Goal: Transaction & Acquisition: Purchase product/service

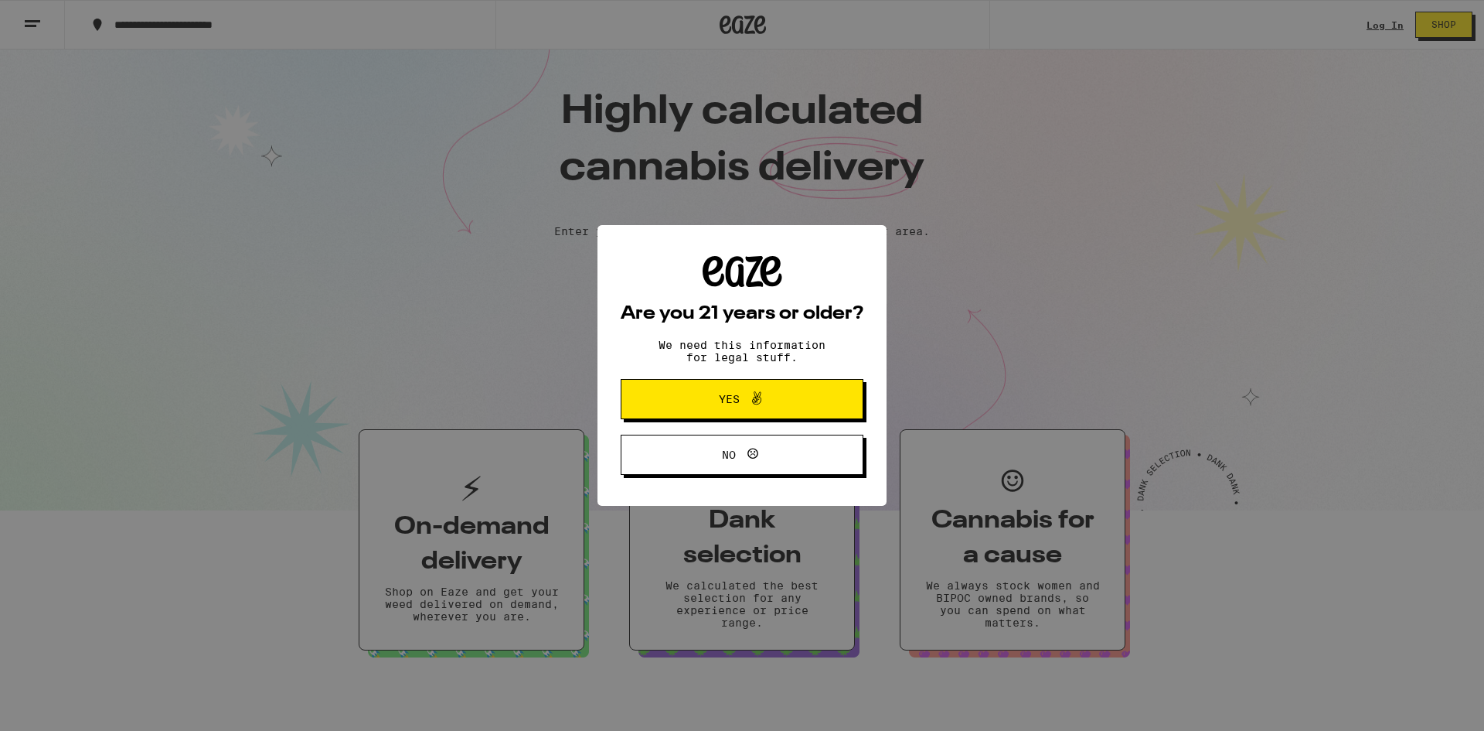
click at [764, 407] on icon at bounding box center [757, 398] width 19 height 19
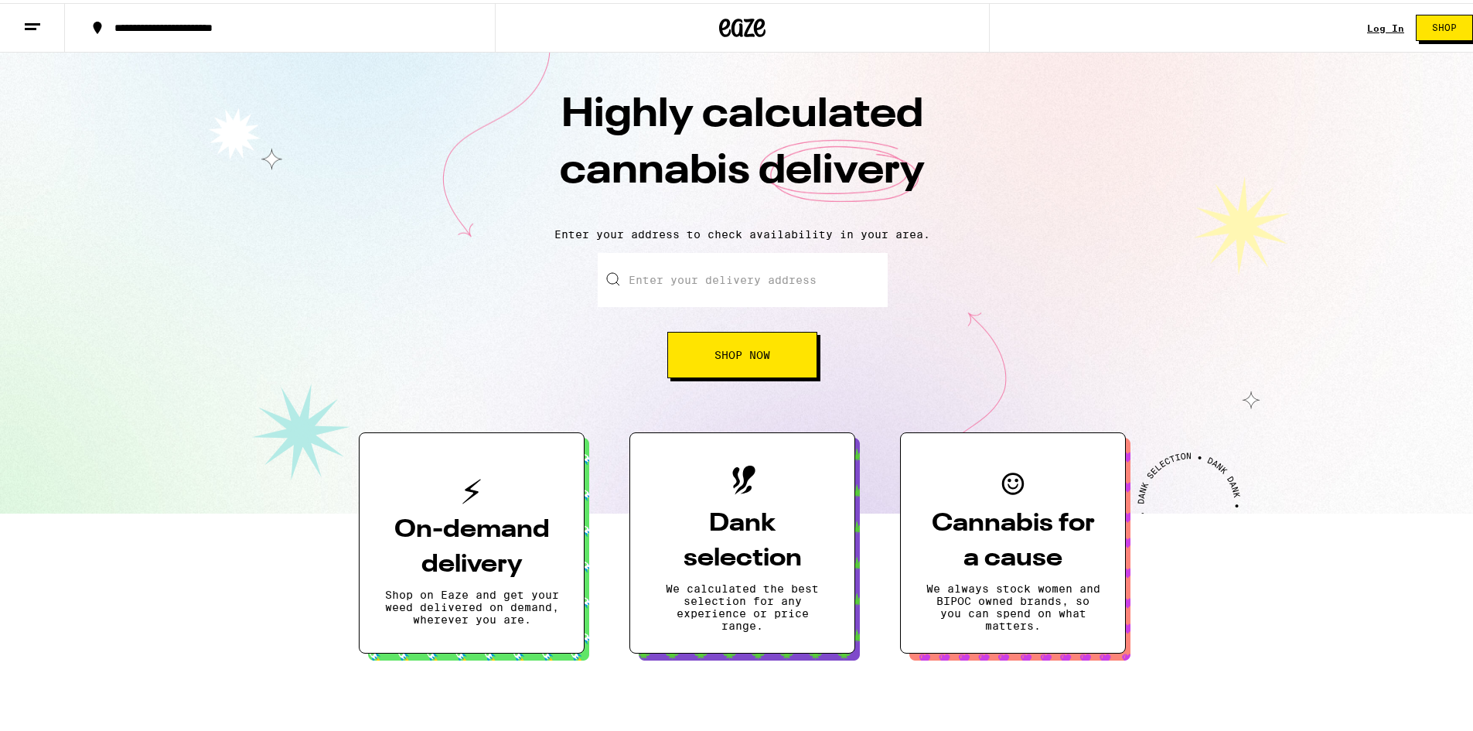
click at [41, 17] on icon at bounding box center [32, 24] width 19 height 19
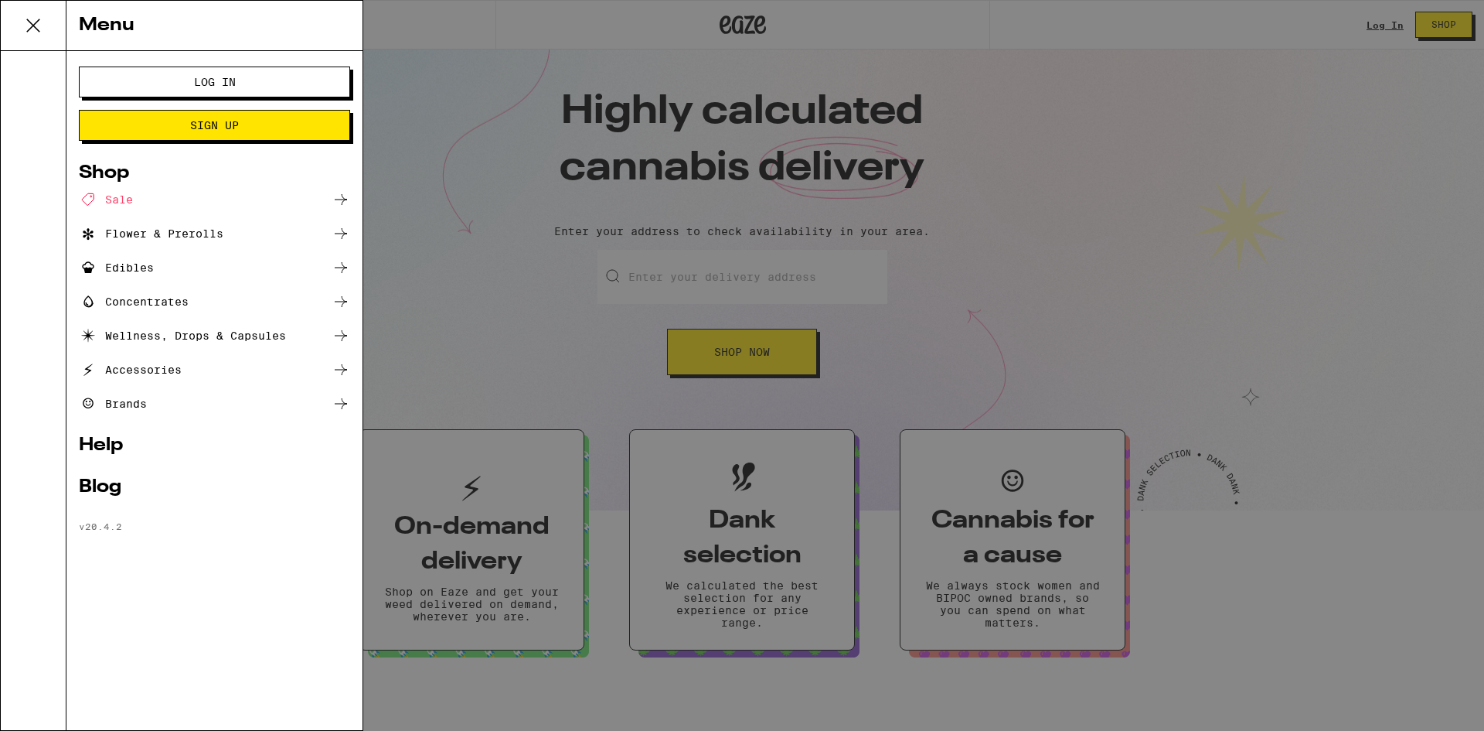
click at [114, 446] on link "Help" at bounding box center [214, 445] width 271 height 19
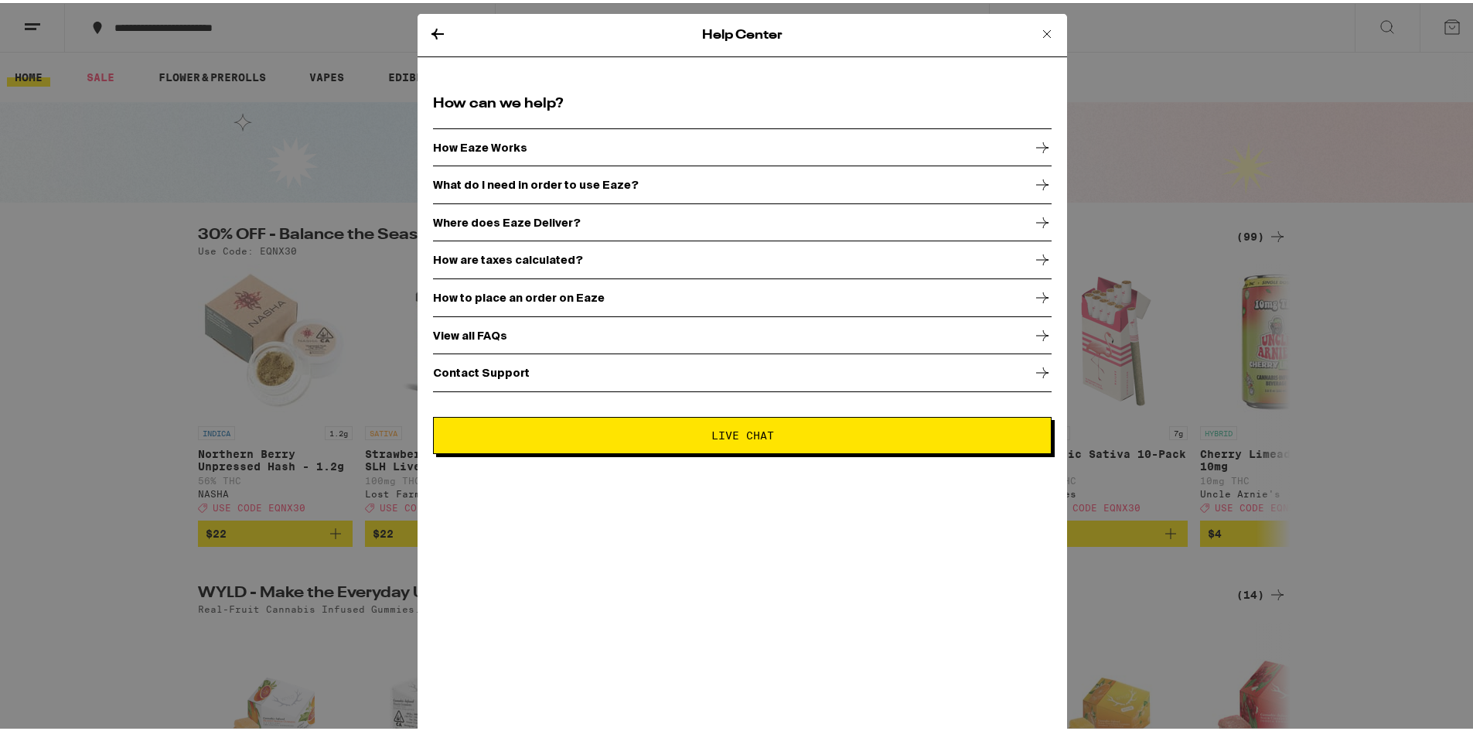
click at [485, 326] on p "View all FAQs" at bounding box center [470, 332] width 74 height 12
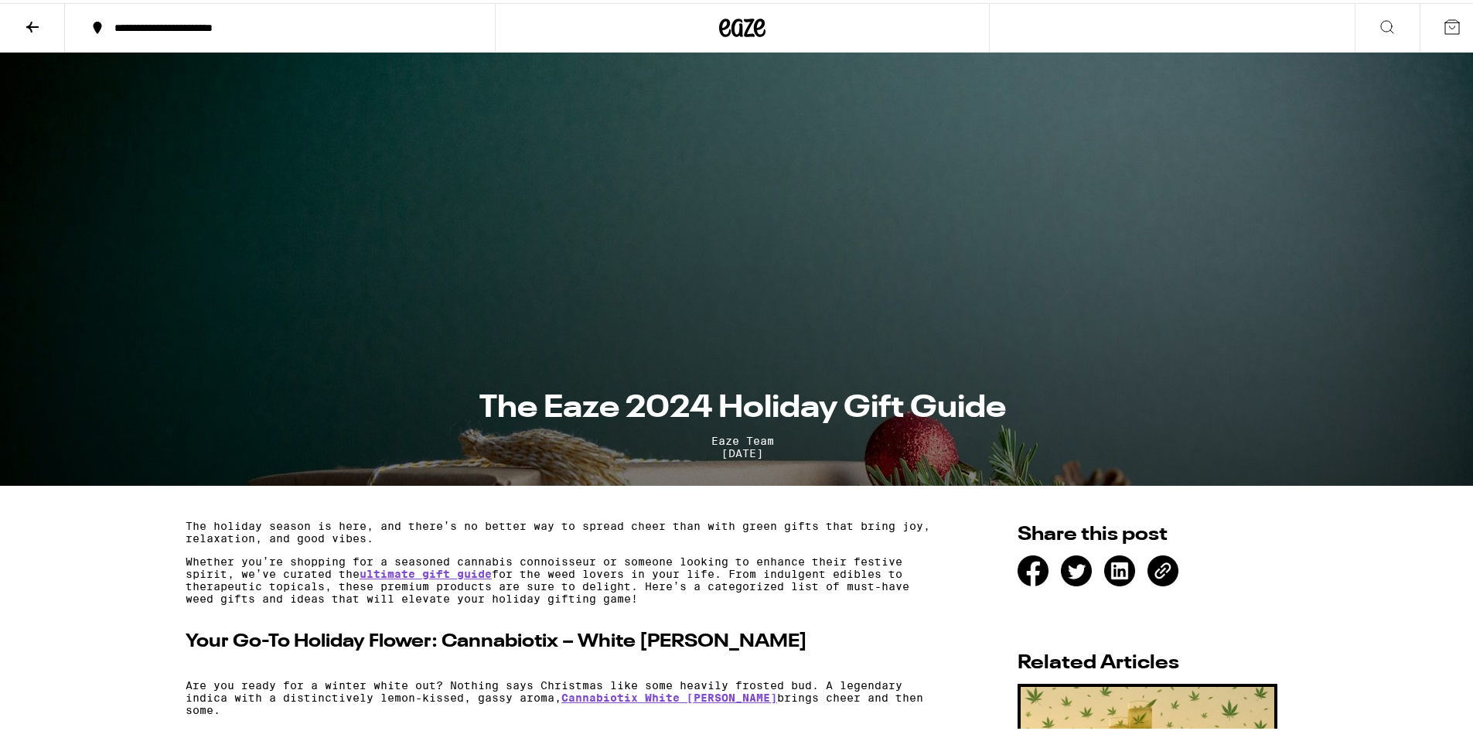
click at [22, 26] on button at bounding box center [32, 25] width 65 height 49
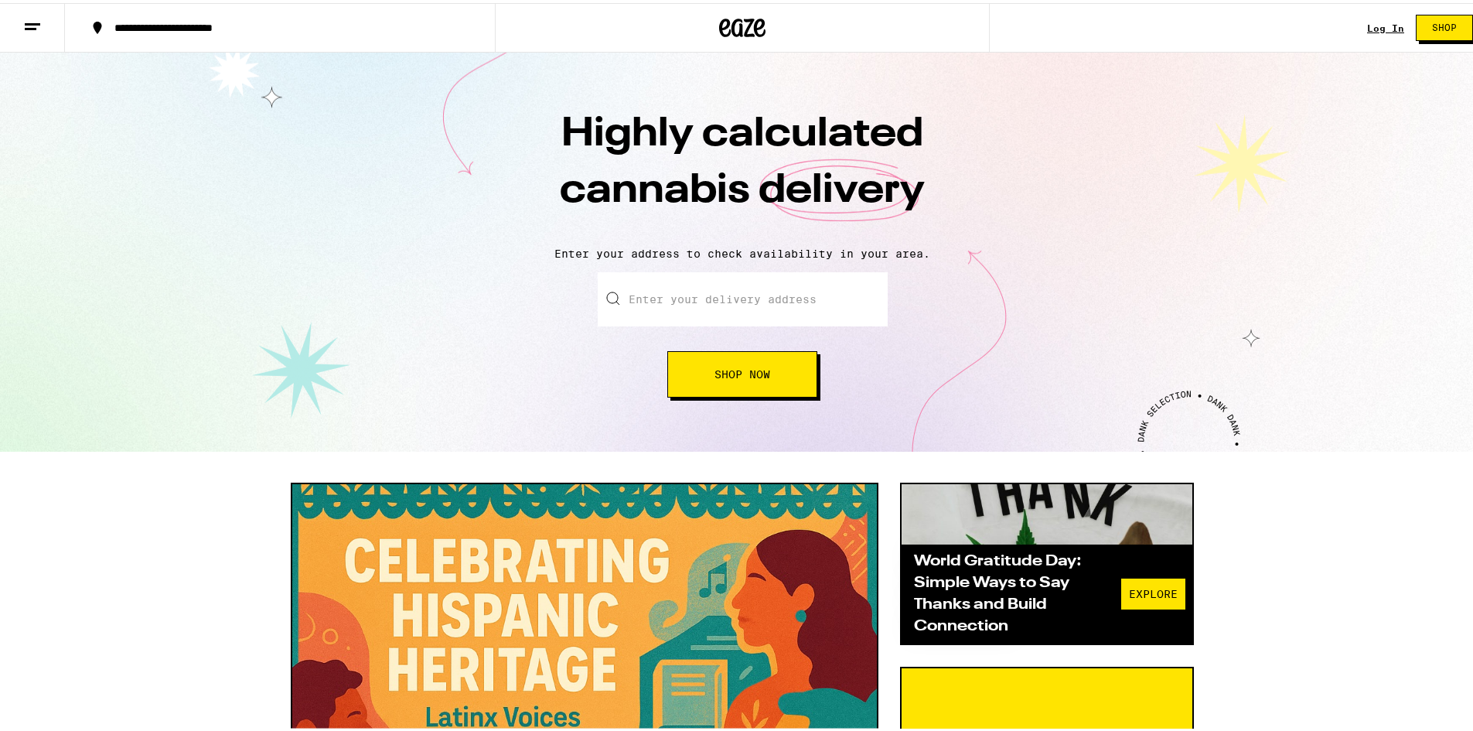
click at [808, 305] on input "Enter your delivery address" at bounding box center [743, 296] width 290 height 54
click at [1211, 287] on div "Enter your delivery address Shop Now" at bounding box center [741, 331] width 1453 height 125
click at [1432, 23] on span "Shop" at bounding box center [1444, 24] width 25 height 9
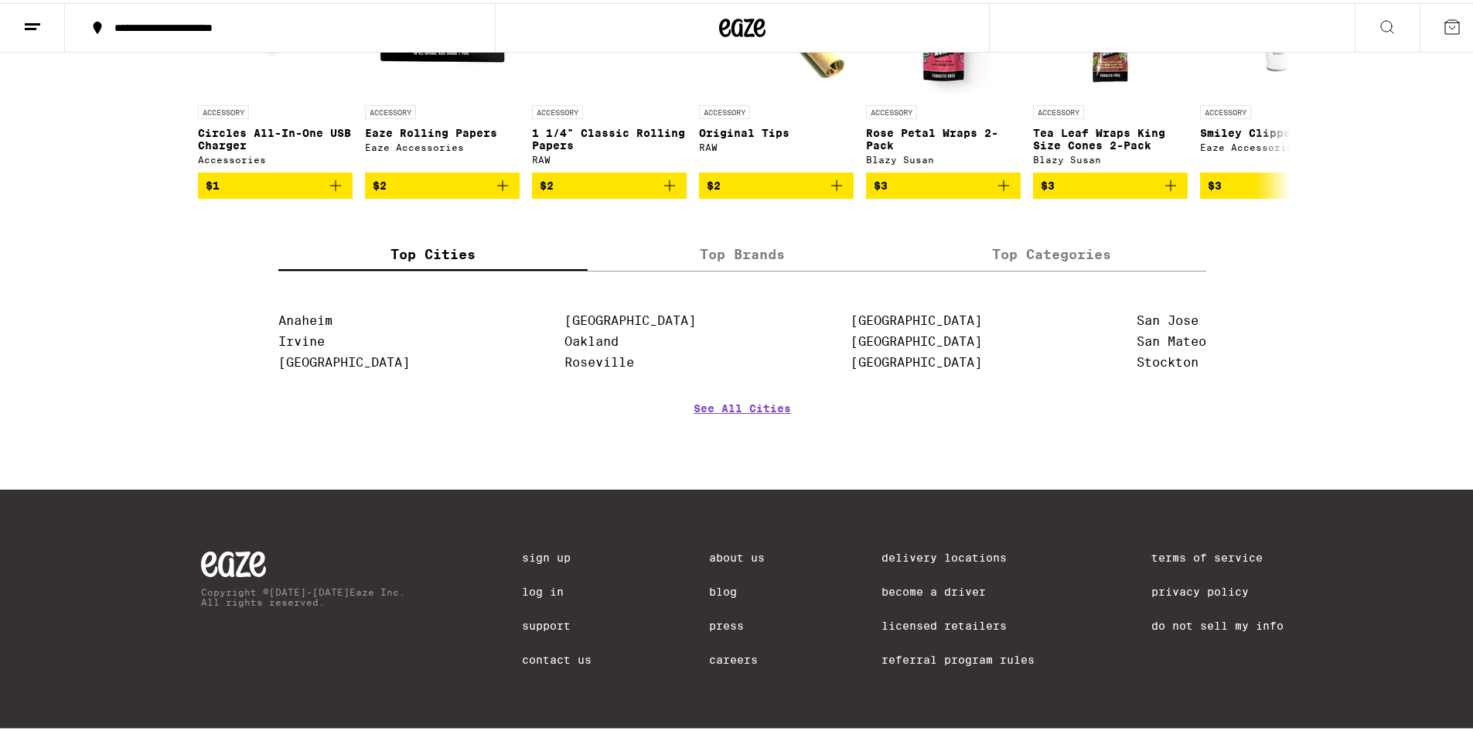
scroll to position [6776, 0]
click at [303, 346] on link "Irvine" at bounding box center [301, 338] width 46 height 15
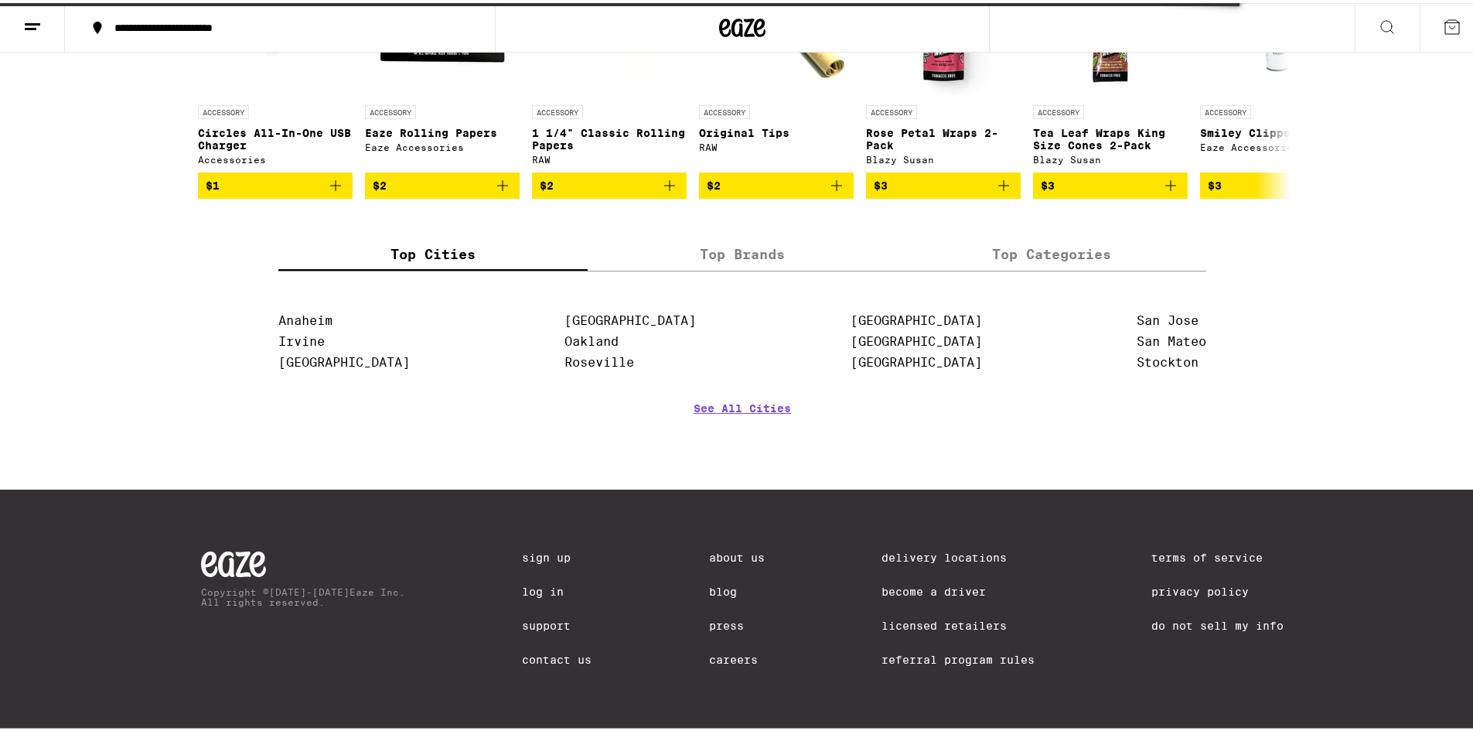
scroll to position [6853, 0]
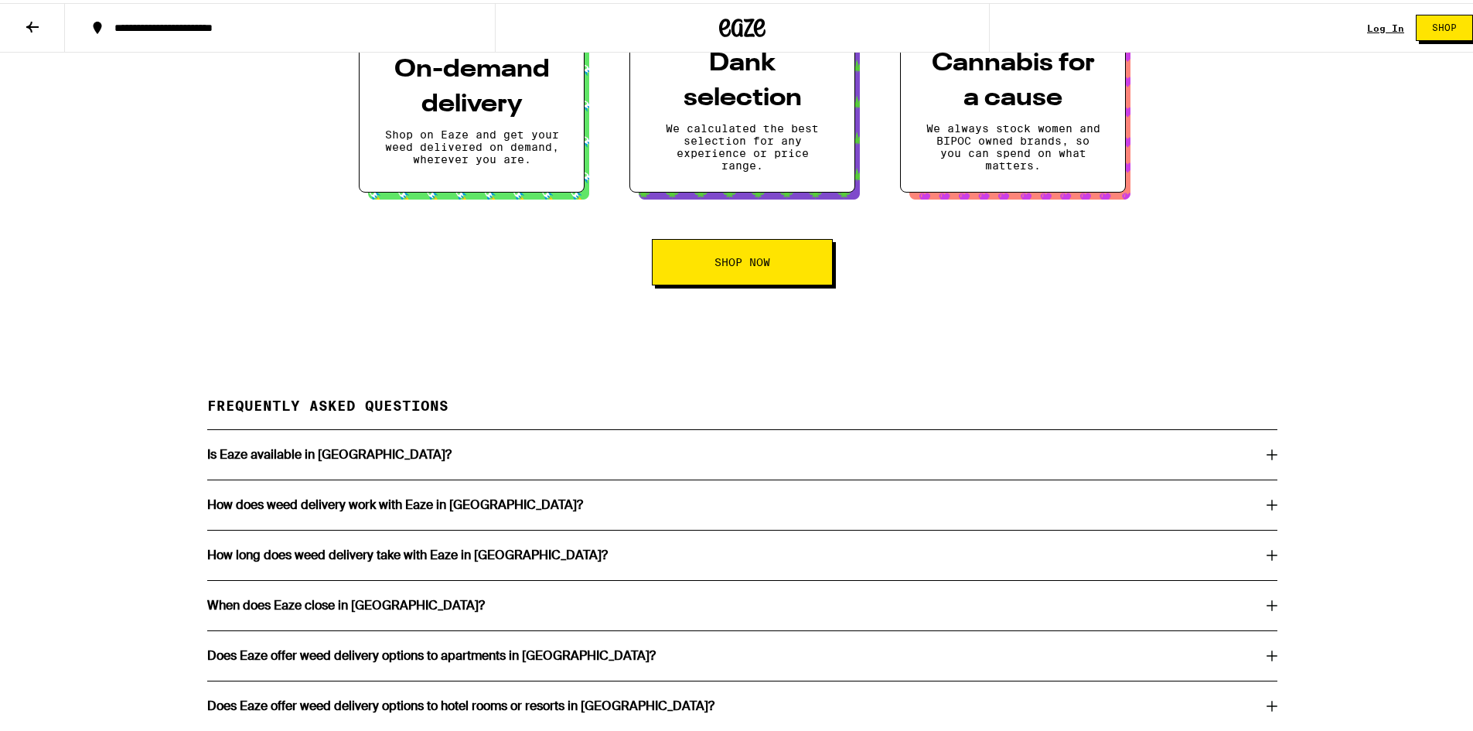
scroll to position [2628, 0]
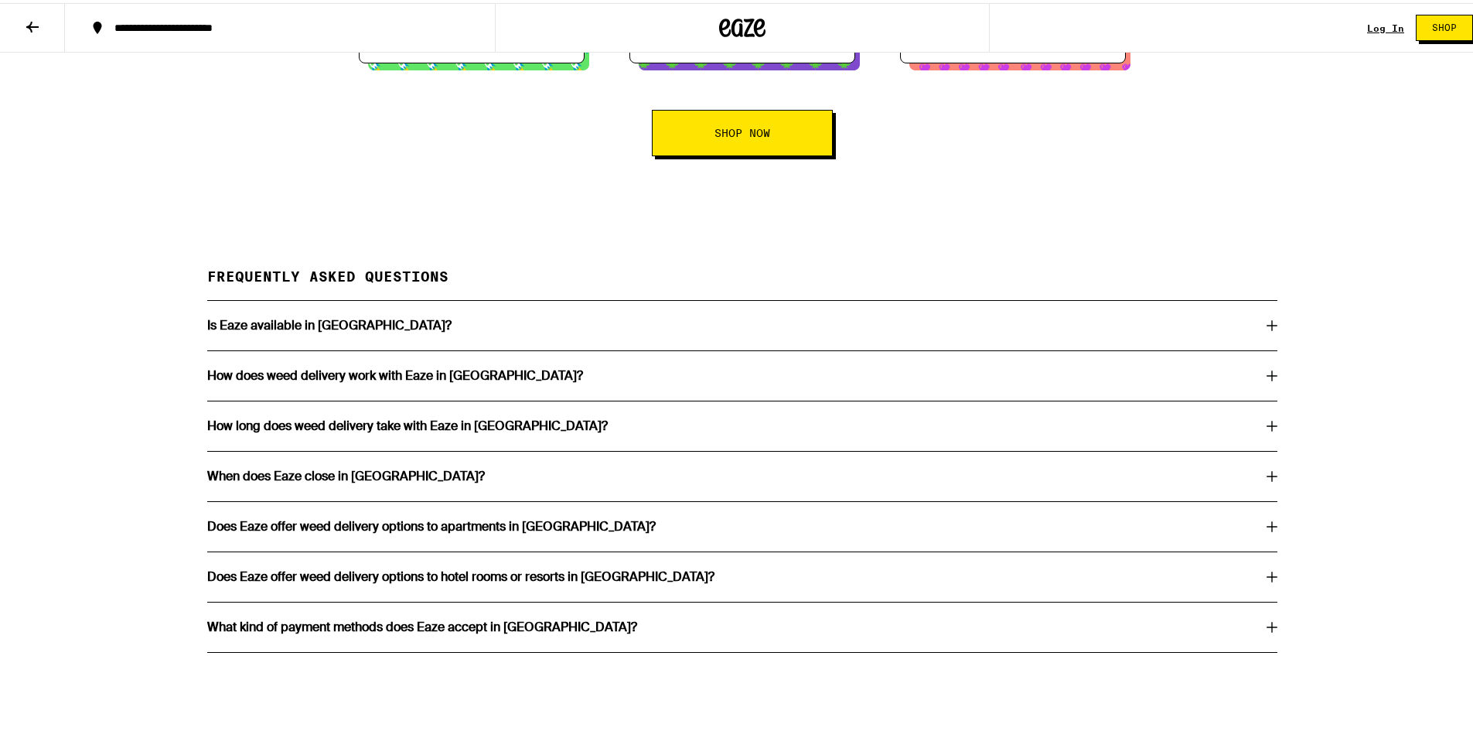
click at [346, 329] on h3 "Is Eaze available in [GEOGRAPHIC_DATA]?" at bounding box center [329, 322] width 244 height 12
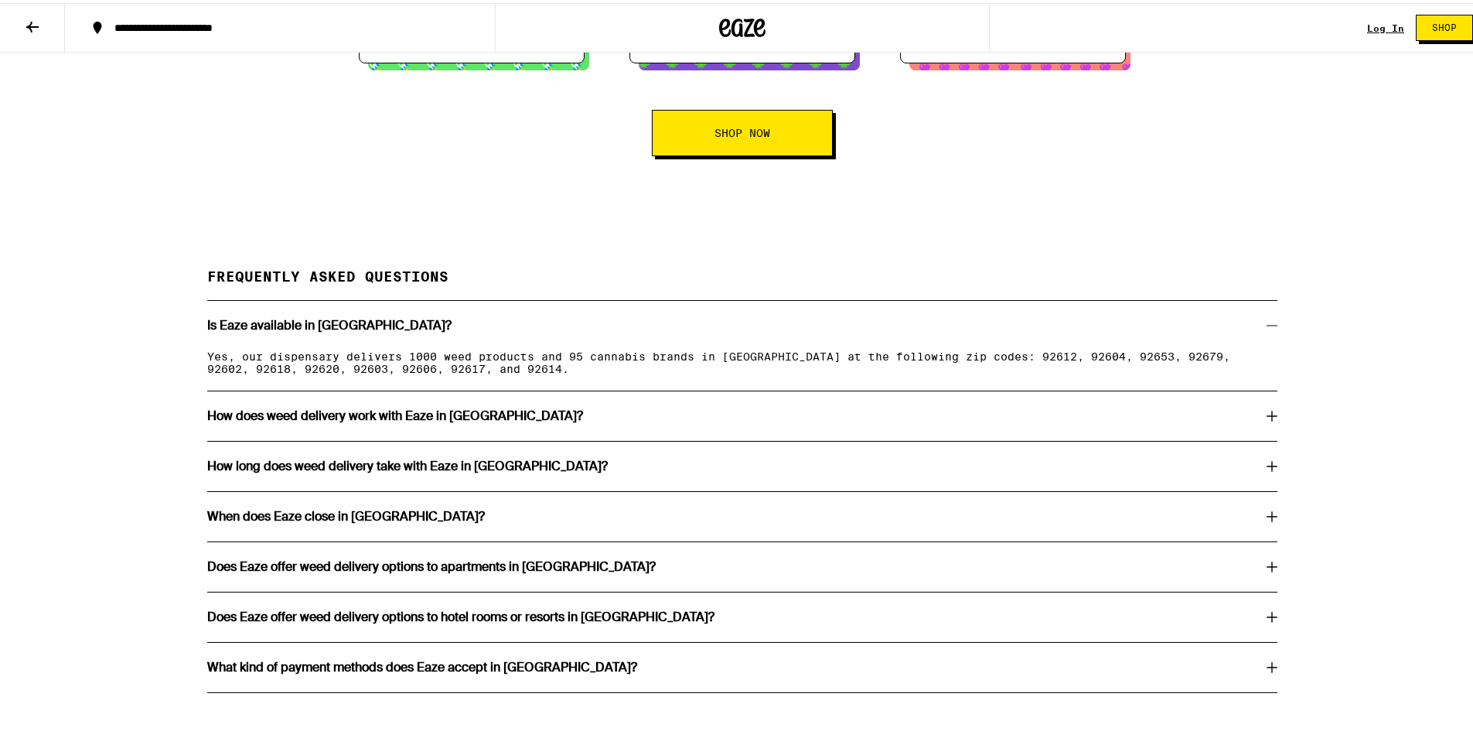
click at [346, 329] on h3 "Is Eaze available in [GEOGRAPHIC_DATA]?" at bounding box center [329, 322] width 244 height 12
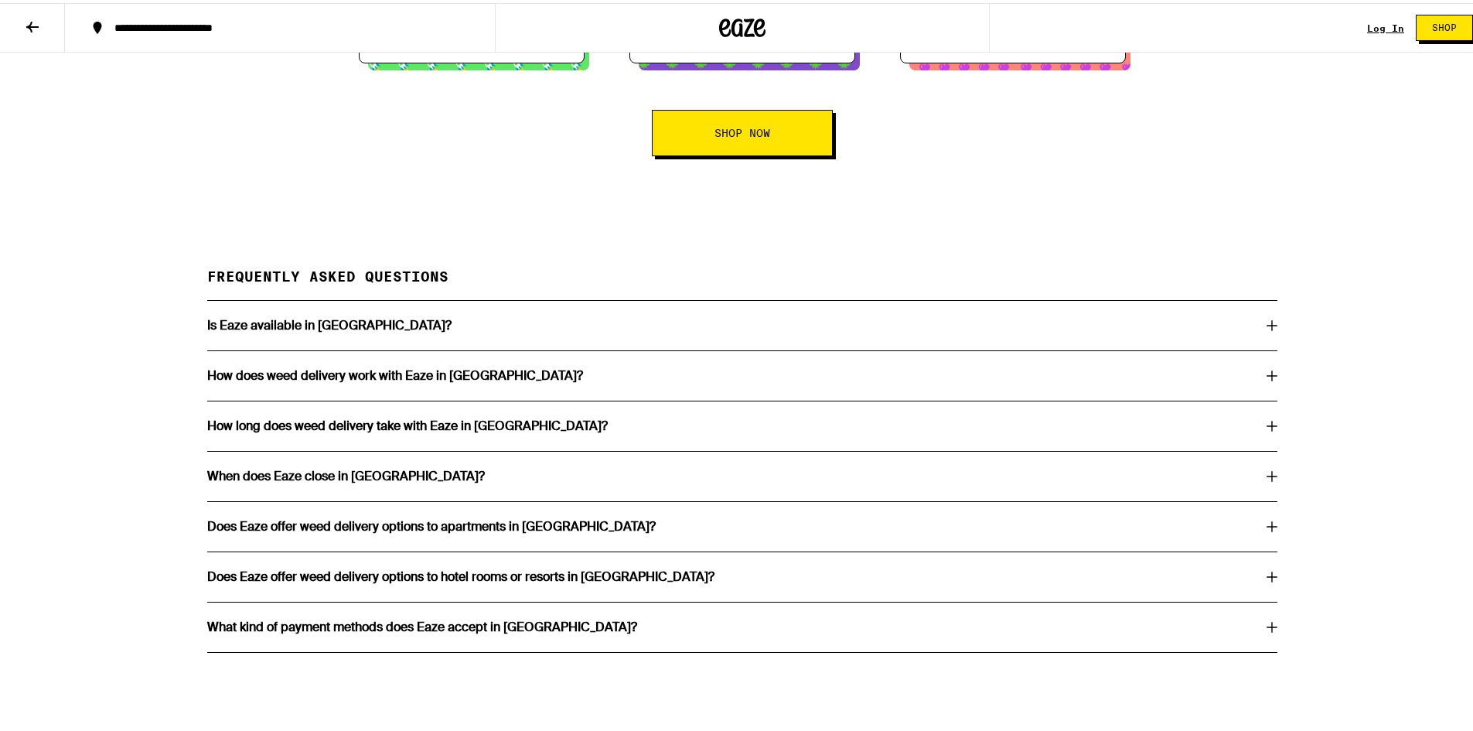
click at [346, 329] on h3 "Is Eaze available in [GEOGRAPHIC_DATA]?" at bounding box center [329, 322] width 244 height 12
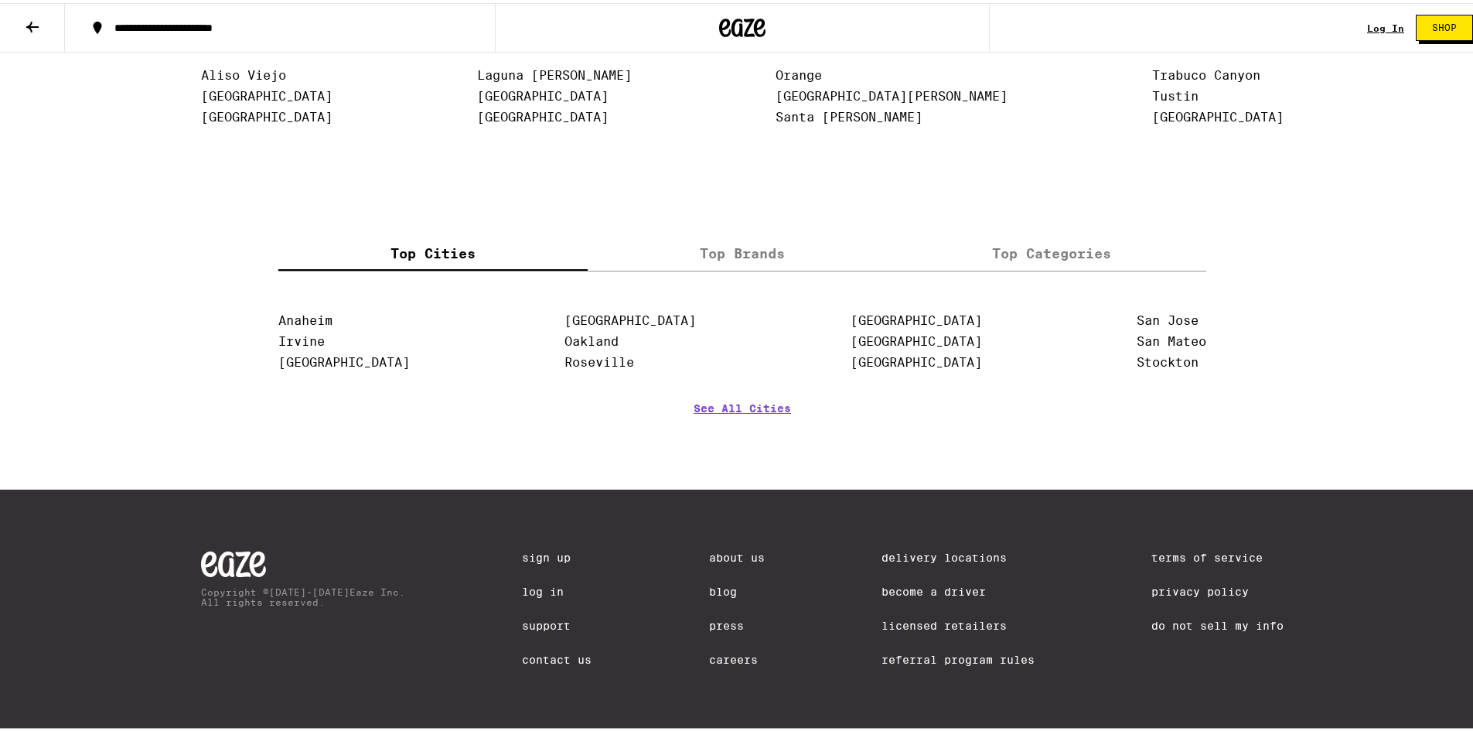
scroll to position [3447, 0]
click at [724, 548] on link "About Us" at bounding box center [737, 554] width 56 height 12
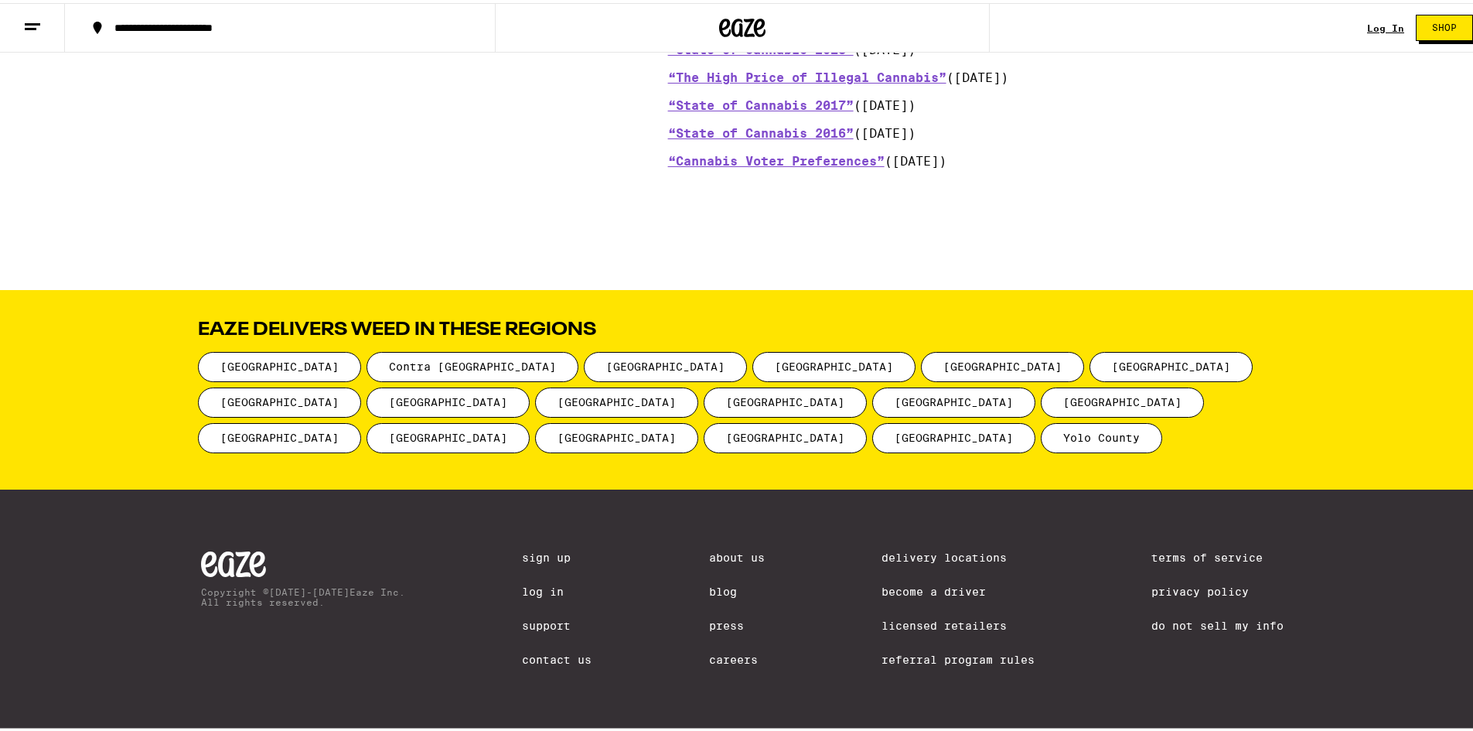
scroll to position [1878, 0]
click at [721, 549] on link "About Us" at bounding box center [737, 554] width 56 height 12
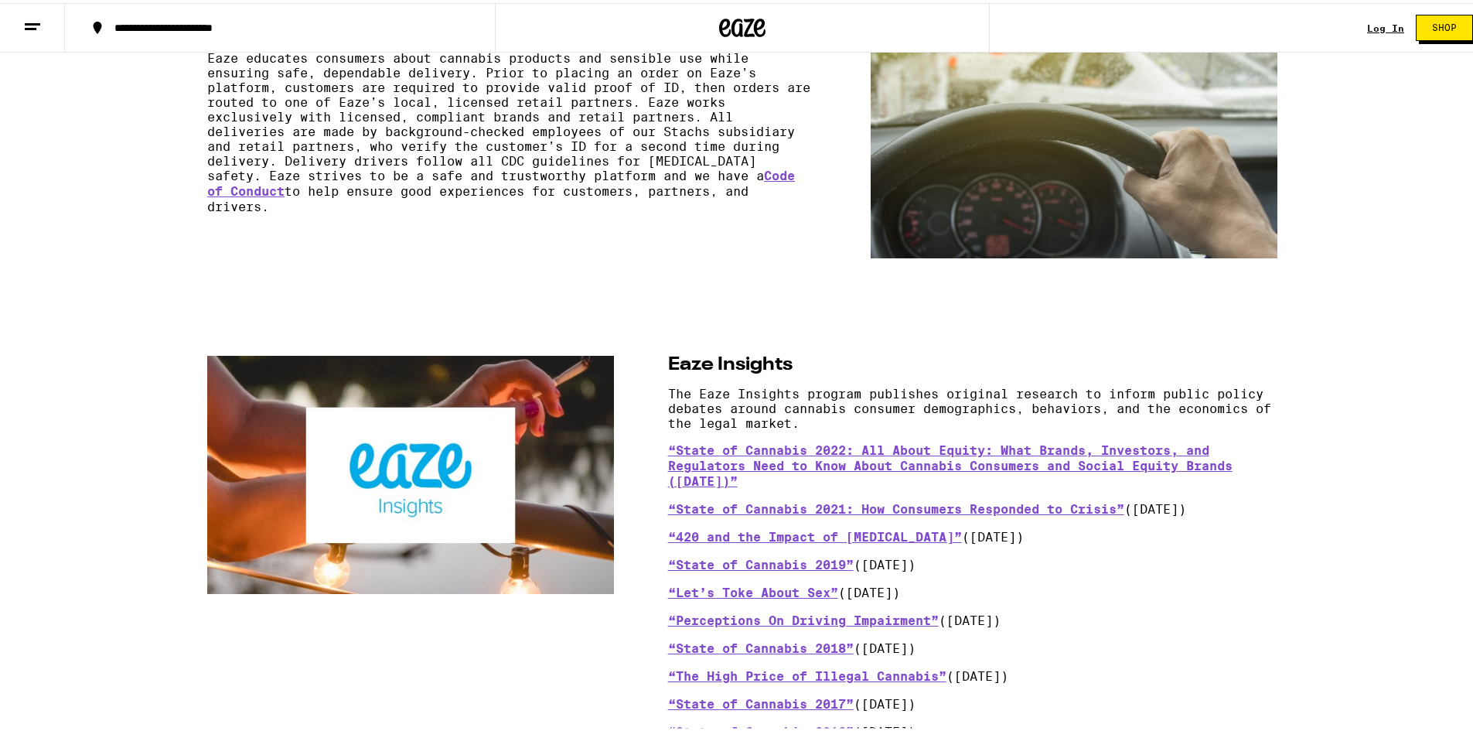
scroll to position [1182, 0]
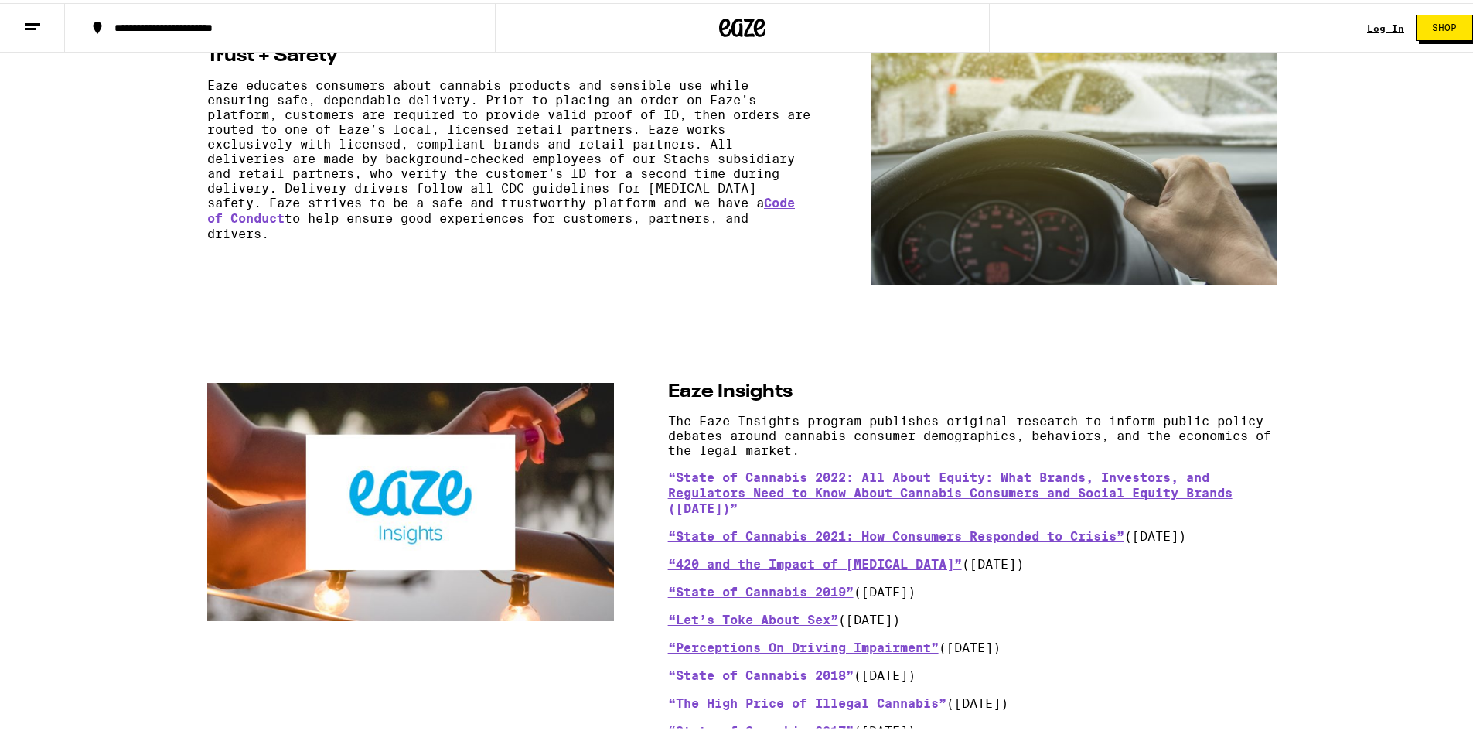
click at [415, 27] on div "**********" at bounding box center [288, 24] width 362 height 11
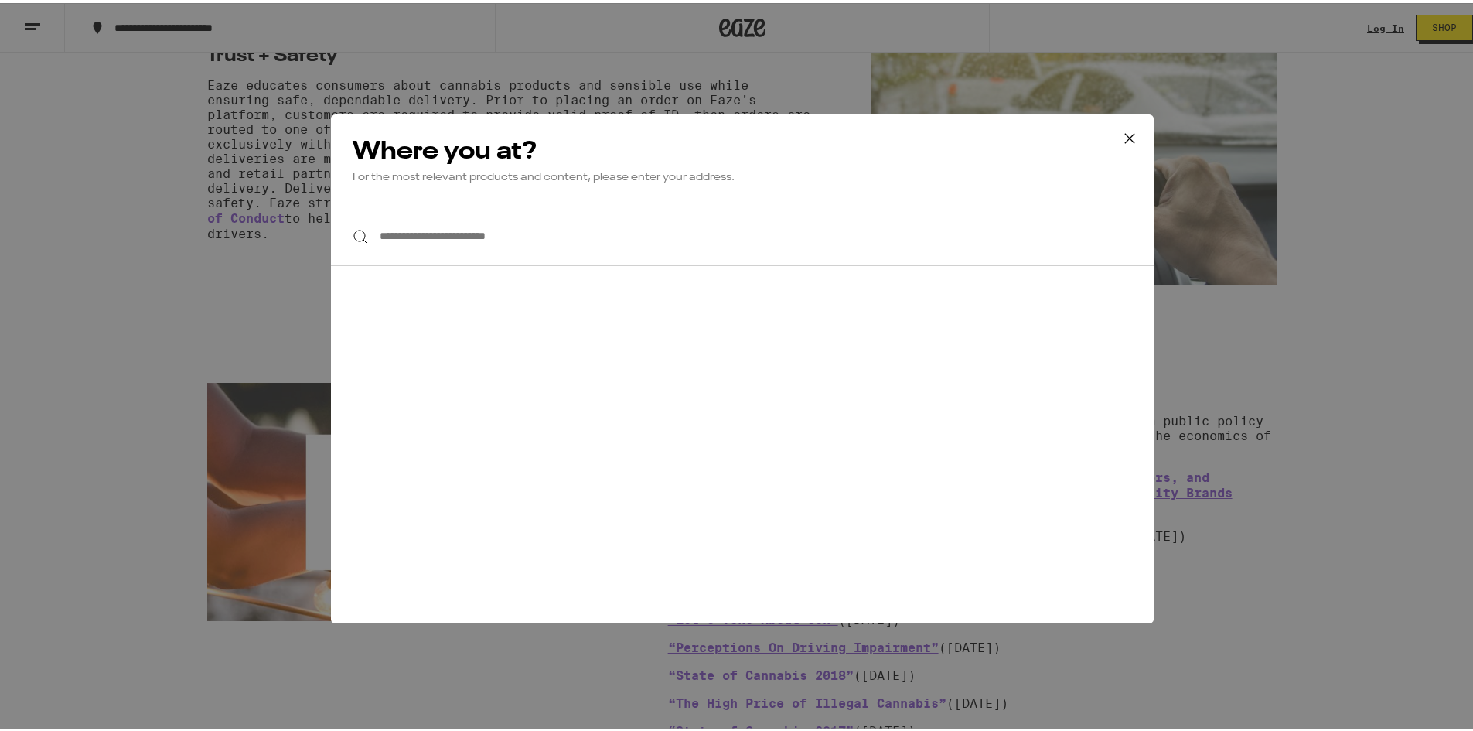
click at [547, 233] on input "**********" at bounding box center [742, 233] width 823 height 60
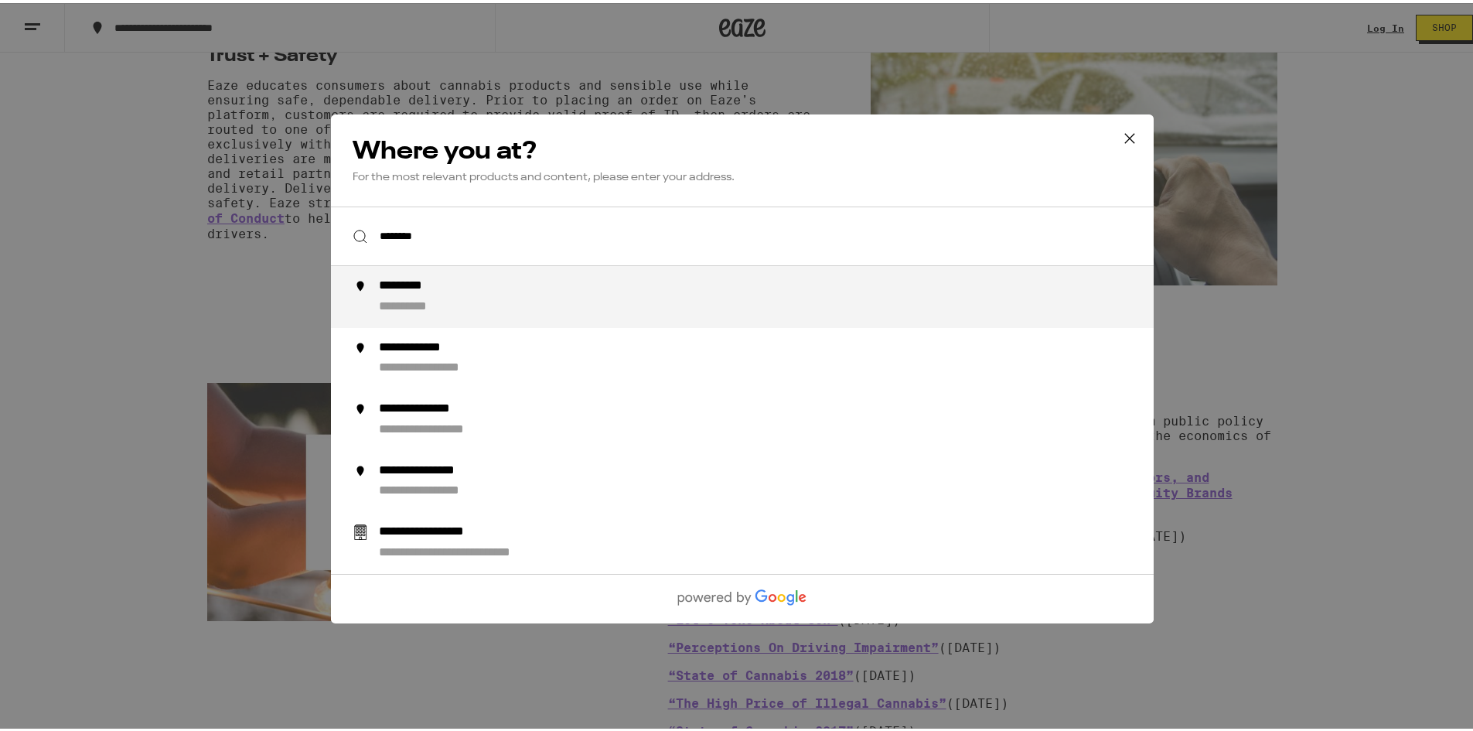
click at [465, 288] on div "**********" at bounding box center [773, 293] width 789 height 37
type input "**********"
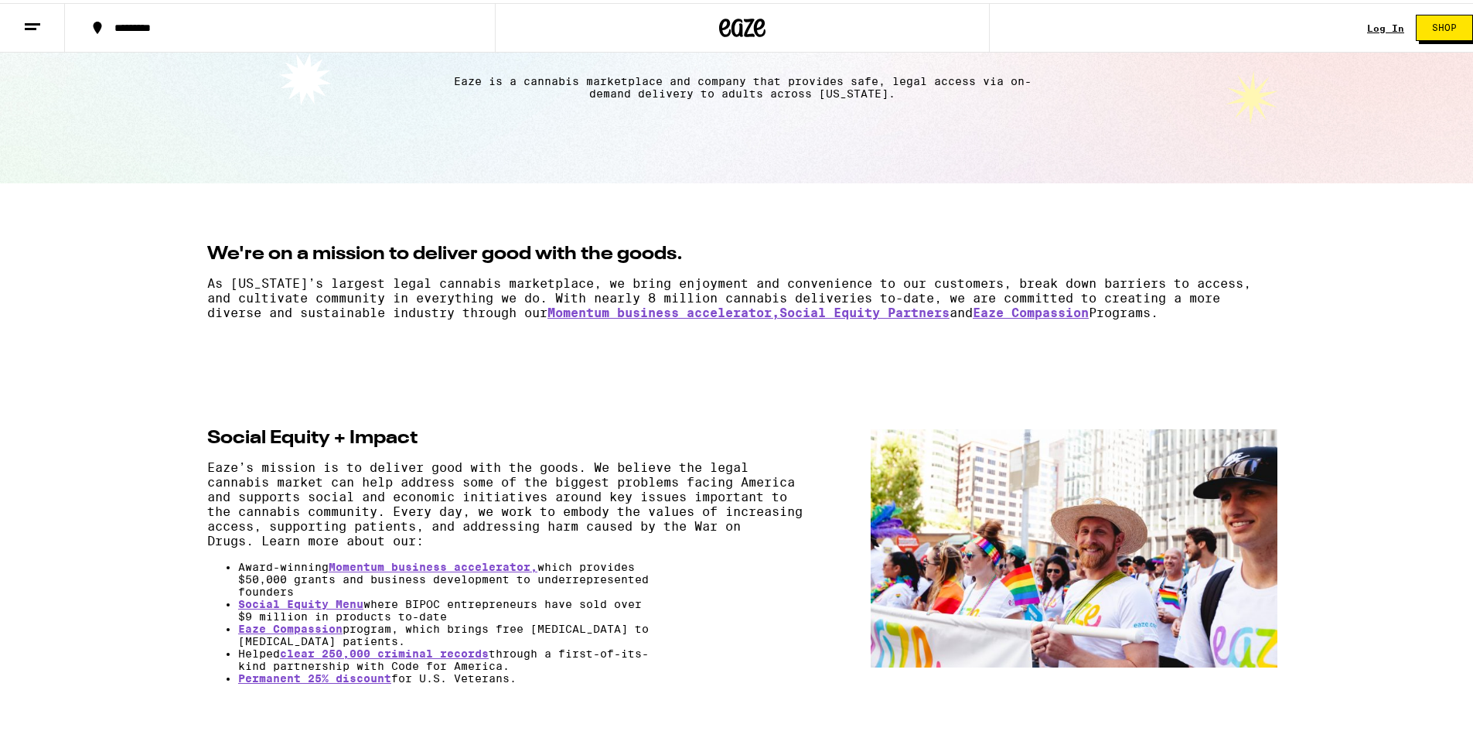
scroll to position [0, 0]
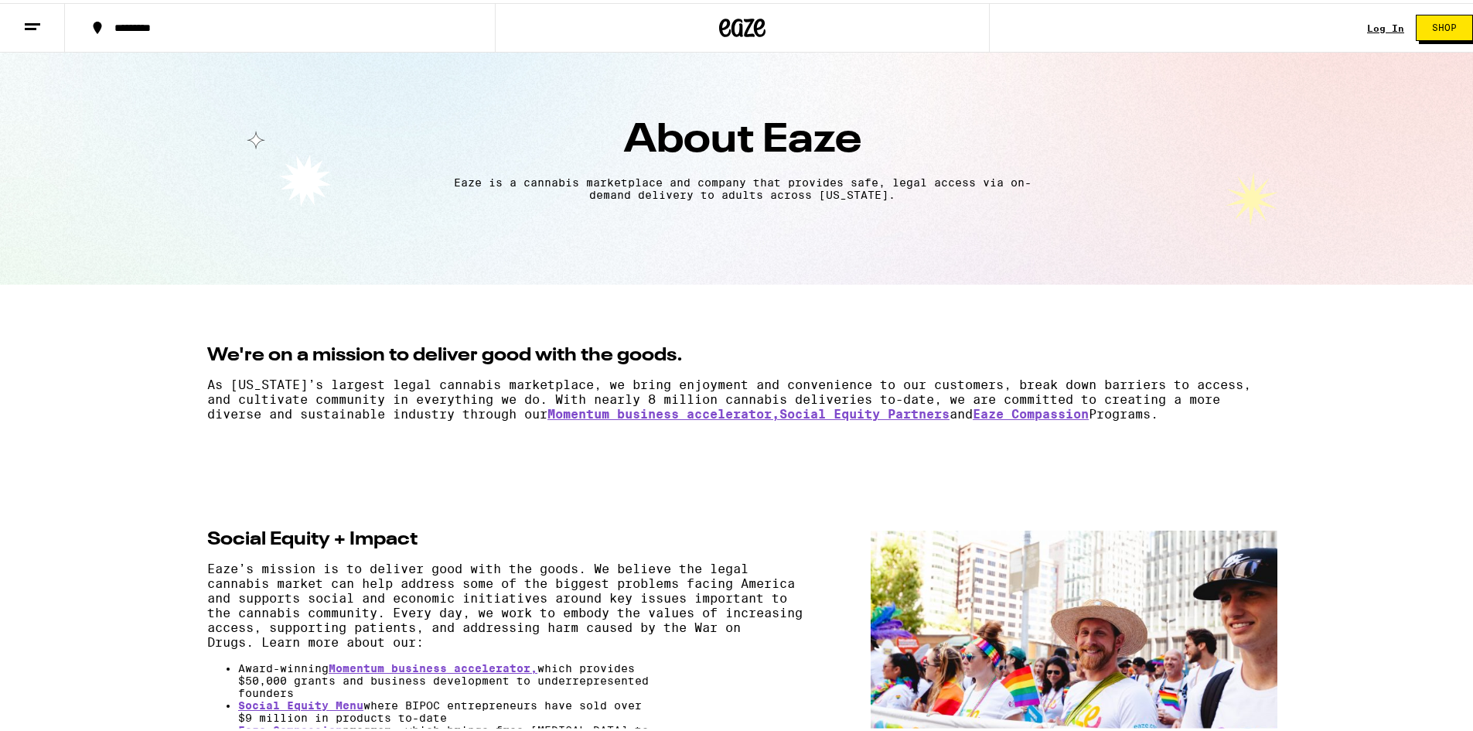
click at [1432, 22] on span "Shop" at bounding box center [1444, 24] width 25 height 9
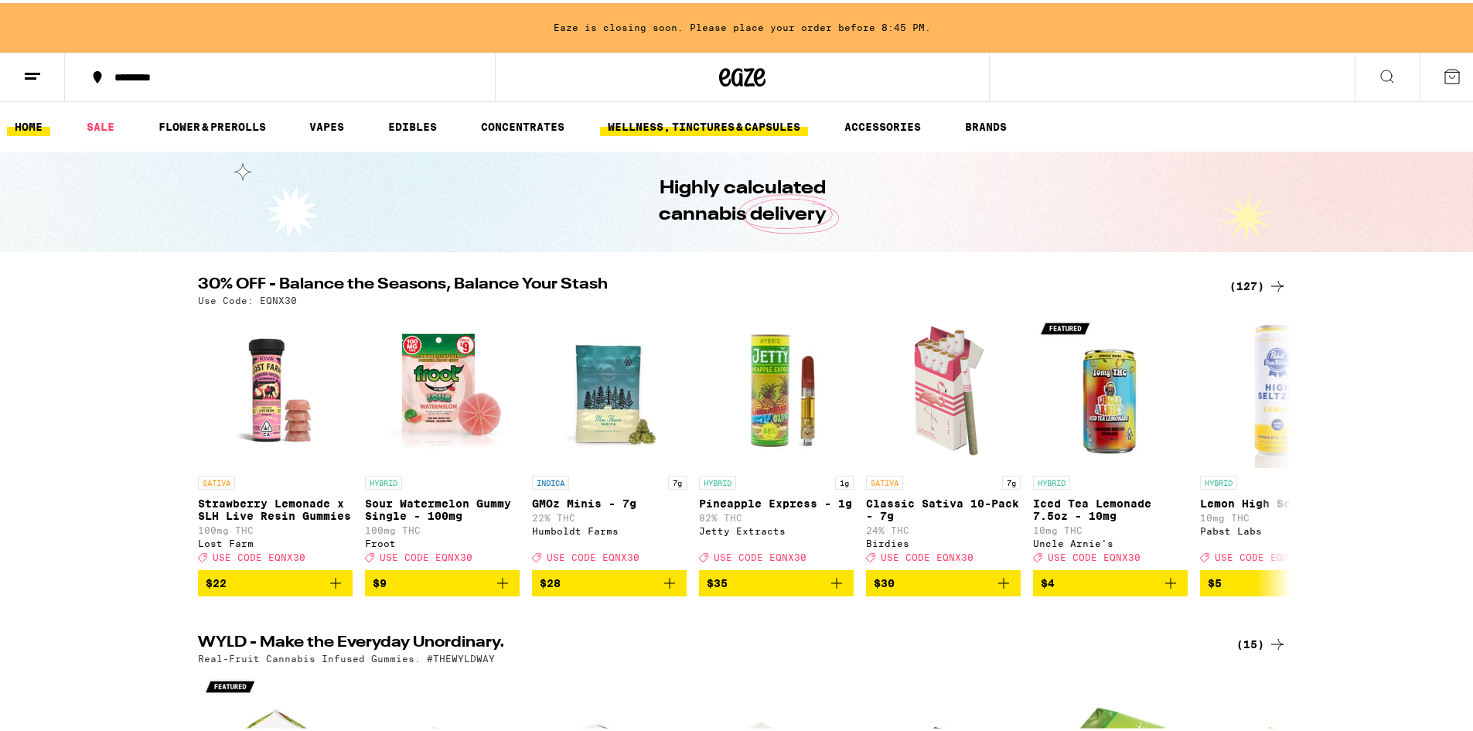
click at [651, 114] on link "WELLNESS, TINCTURES & CAPSULES" at bounding box center [704, 123] width 208 height 19
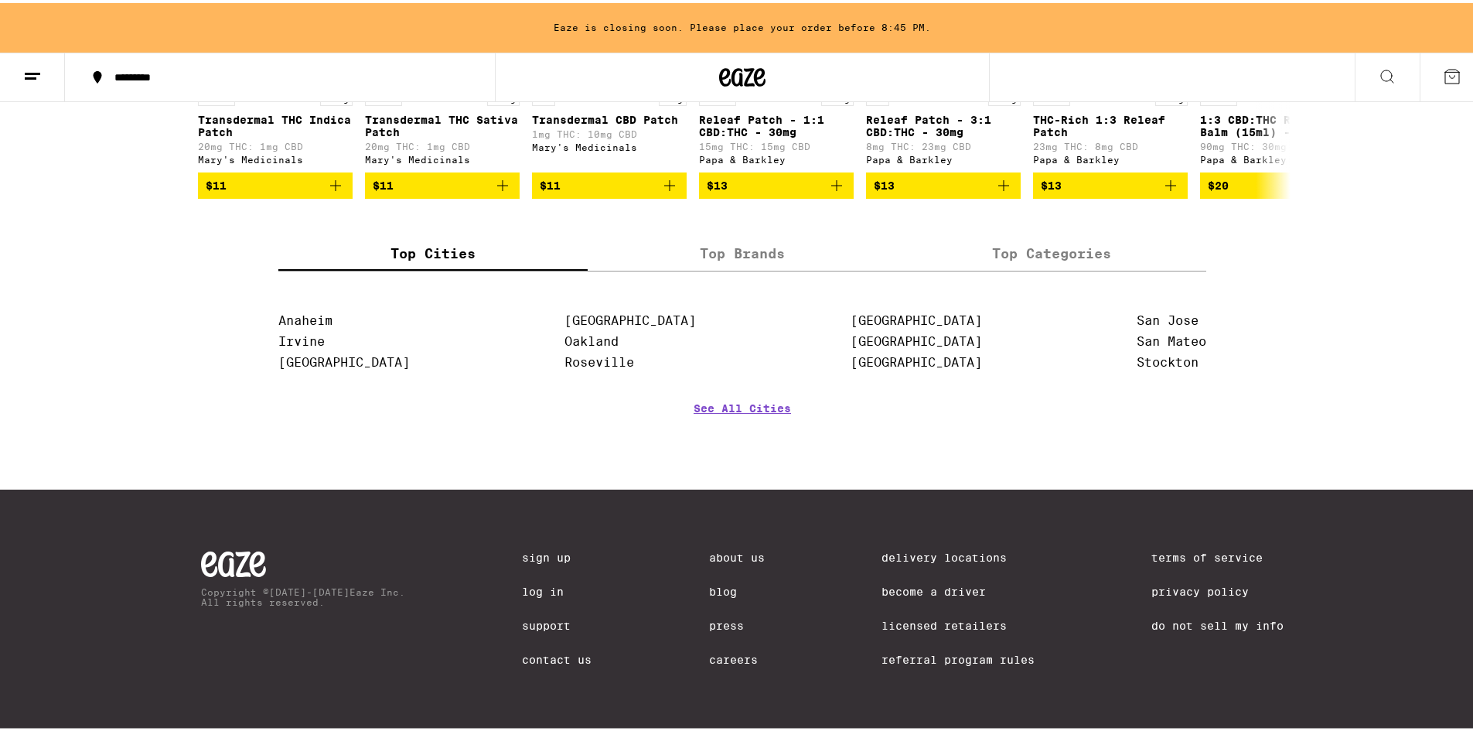
scroll to position [1453, 0]
click at [301, 323] on ul "[GEOGRAPHIC_DATA] [GEOGRAPHIC_DATA] [GEOGRAPHIC_DATA]" at bounding box center [343, 341] width 131 height 63
click at [301, 325] on ul "[GEOGRAPHIC_DATA] [GEOGRAPHIC_DATA] [GEOGRAPHIC_DATA]" at bounding box center [343, 341] width 131 height 63
click at [305, 334] on link "Irvine" at bounding box center [301, 338] width 46 height 15
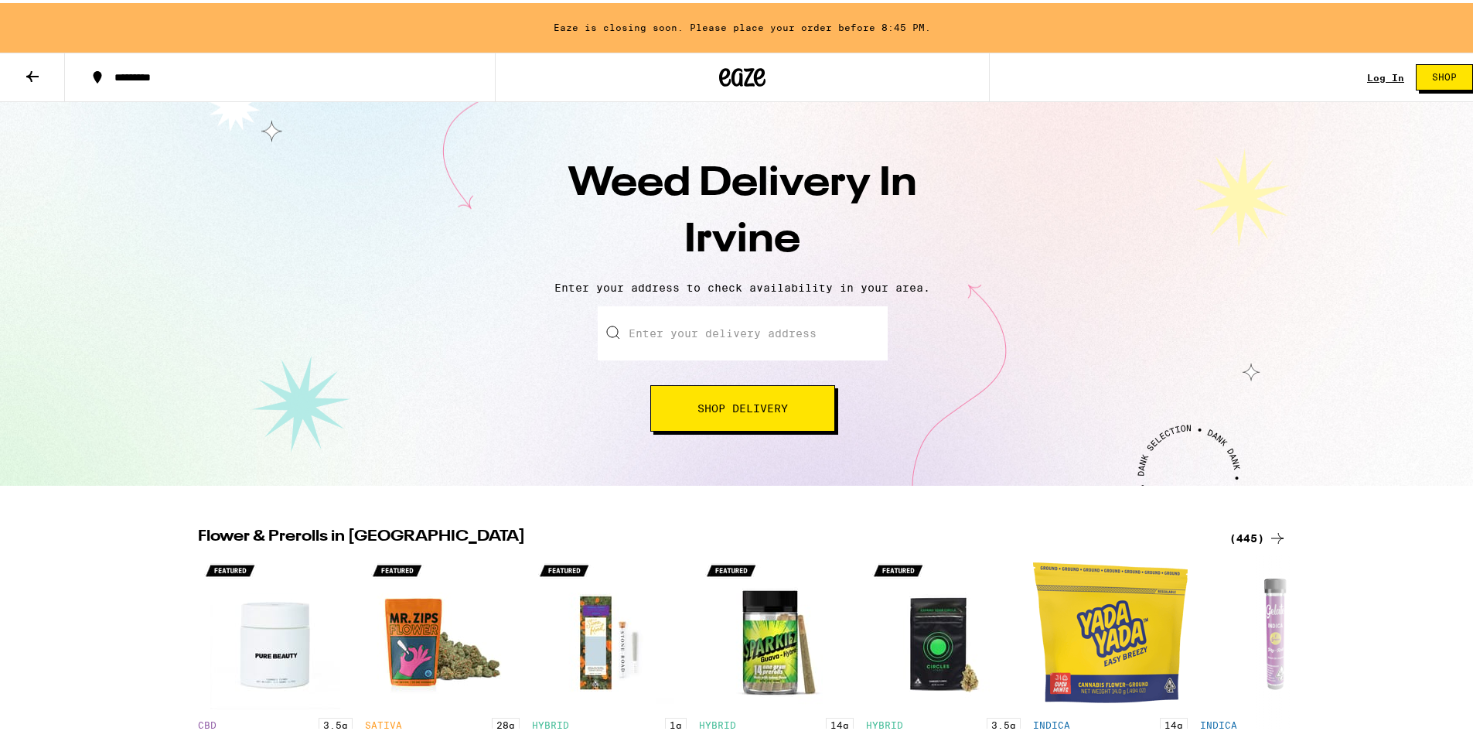
click at [687, 336] on input "Enter your delivery address" at bounding box center [743, 330] width 290 height 54
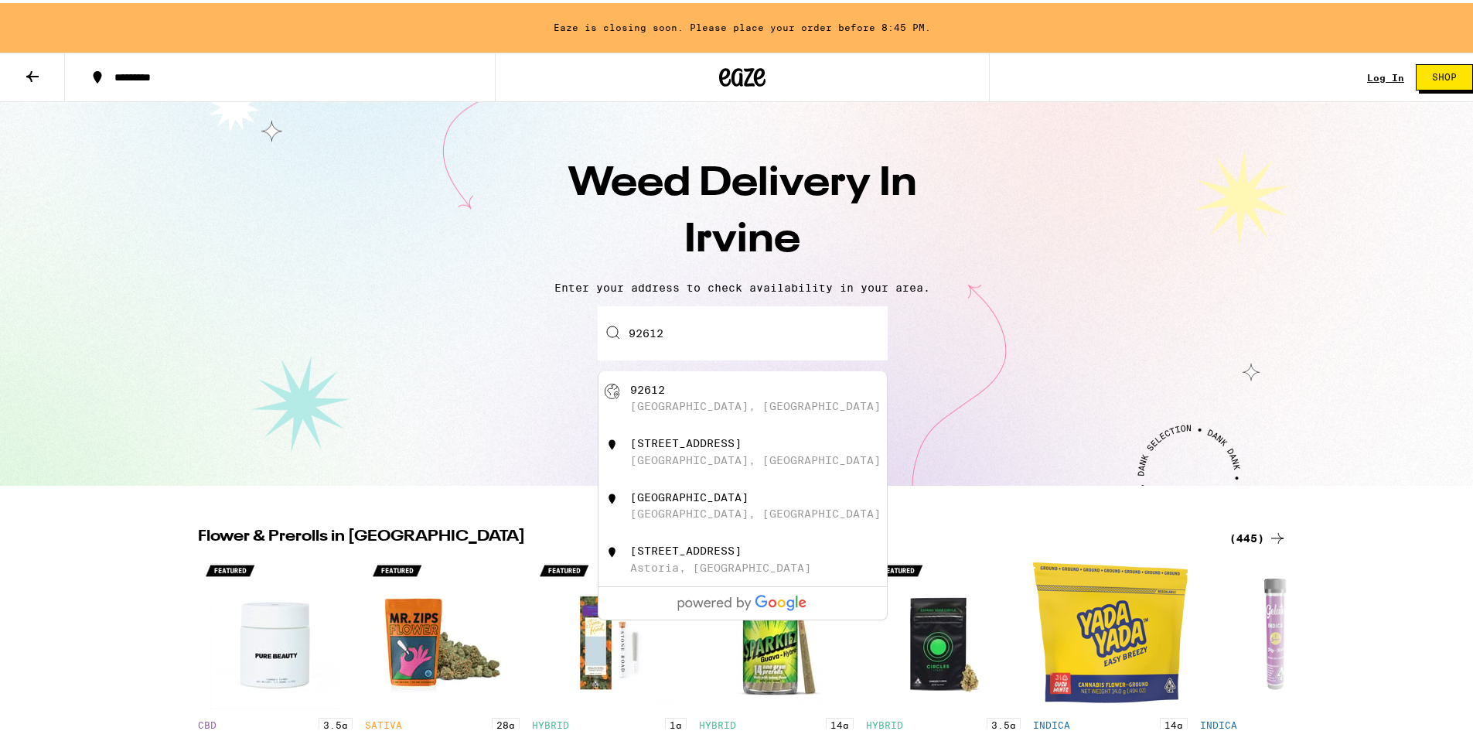
click at [664, 403] on div "[GEOGRAPHIC_DATA], [GEOGRAPHIC_DATA]" at bounding box center [755, 403] width 250 height 12
type input "[GEOGRAPHIC_DATA]"
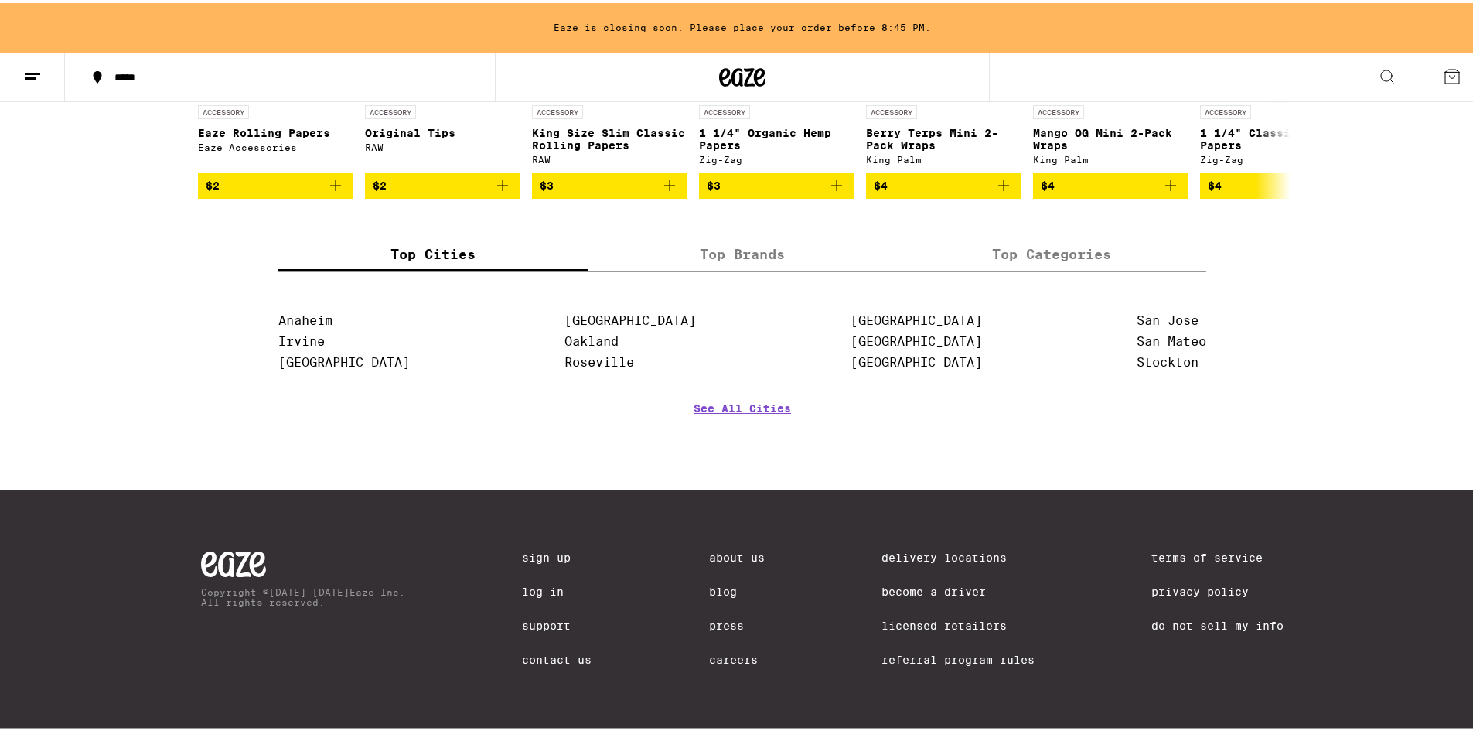
scroll to position [7112, 0]
click at [1037, 267] on label "Top Categories" at bounding box center [1051, 250] width 309 height 33
click at [0, 0] on input "Top Categories" at bounding box center [0, 0] width 0 height 0
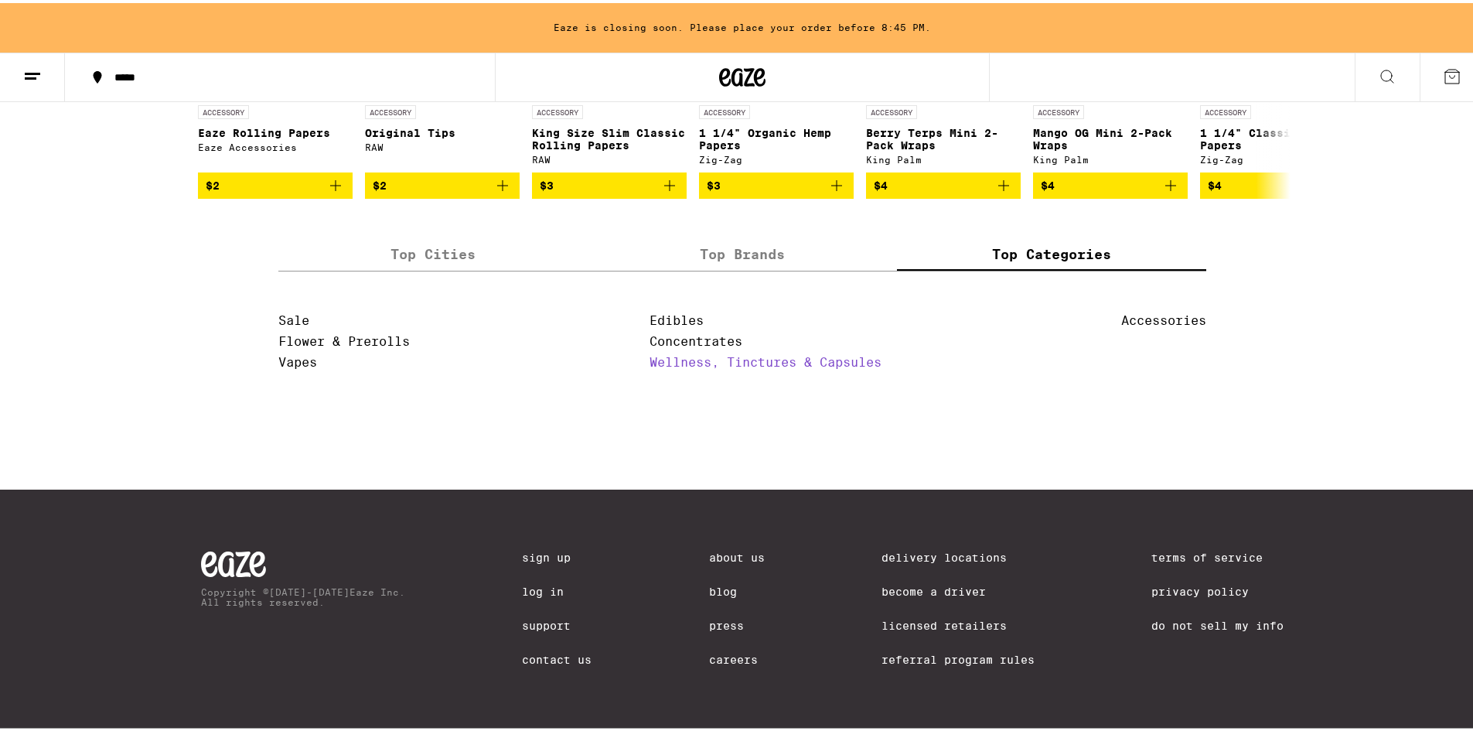
click at [697, 366] on link "Wellness, Tinctures & Capsules" at bounding box center [765, 359] width 232 height 15
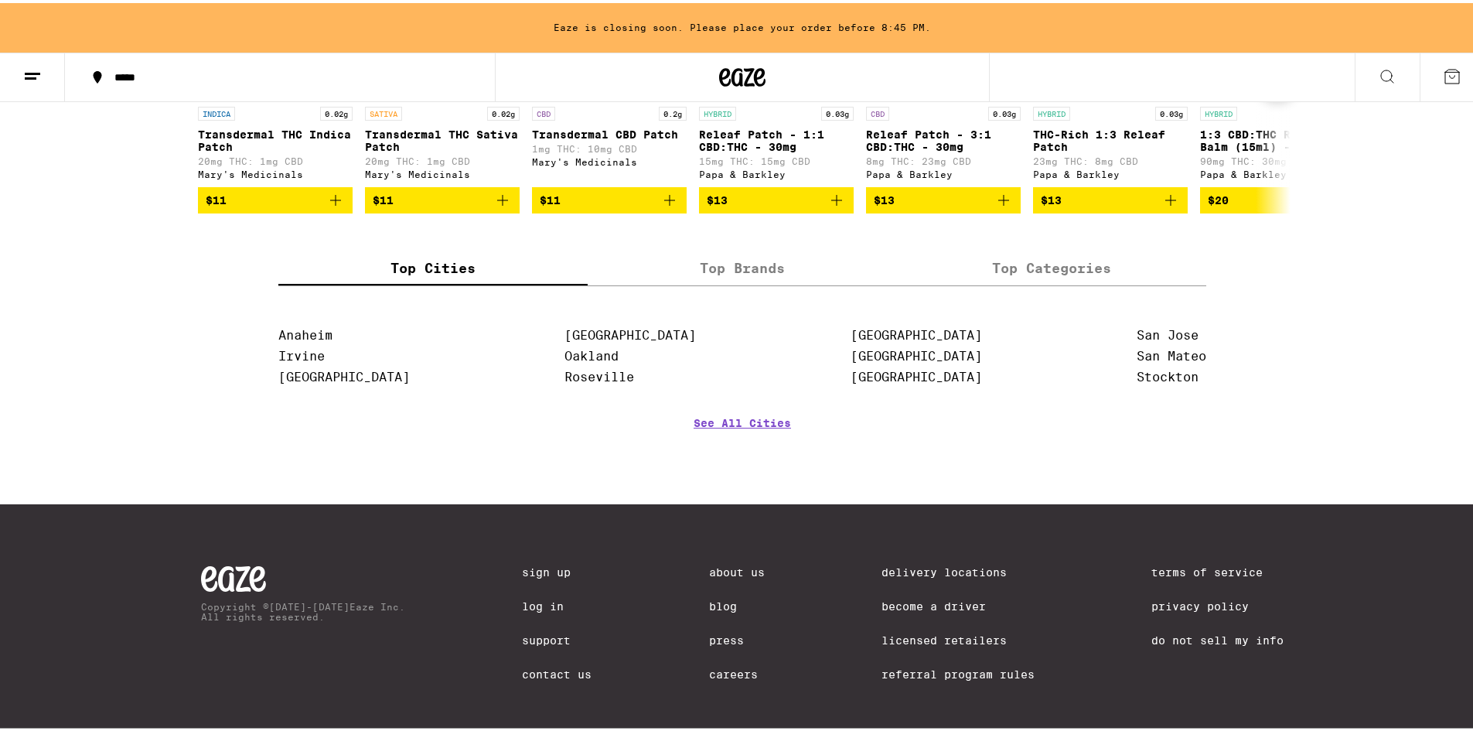
scroll to position [1453, 0]
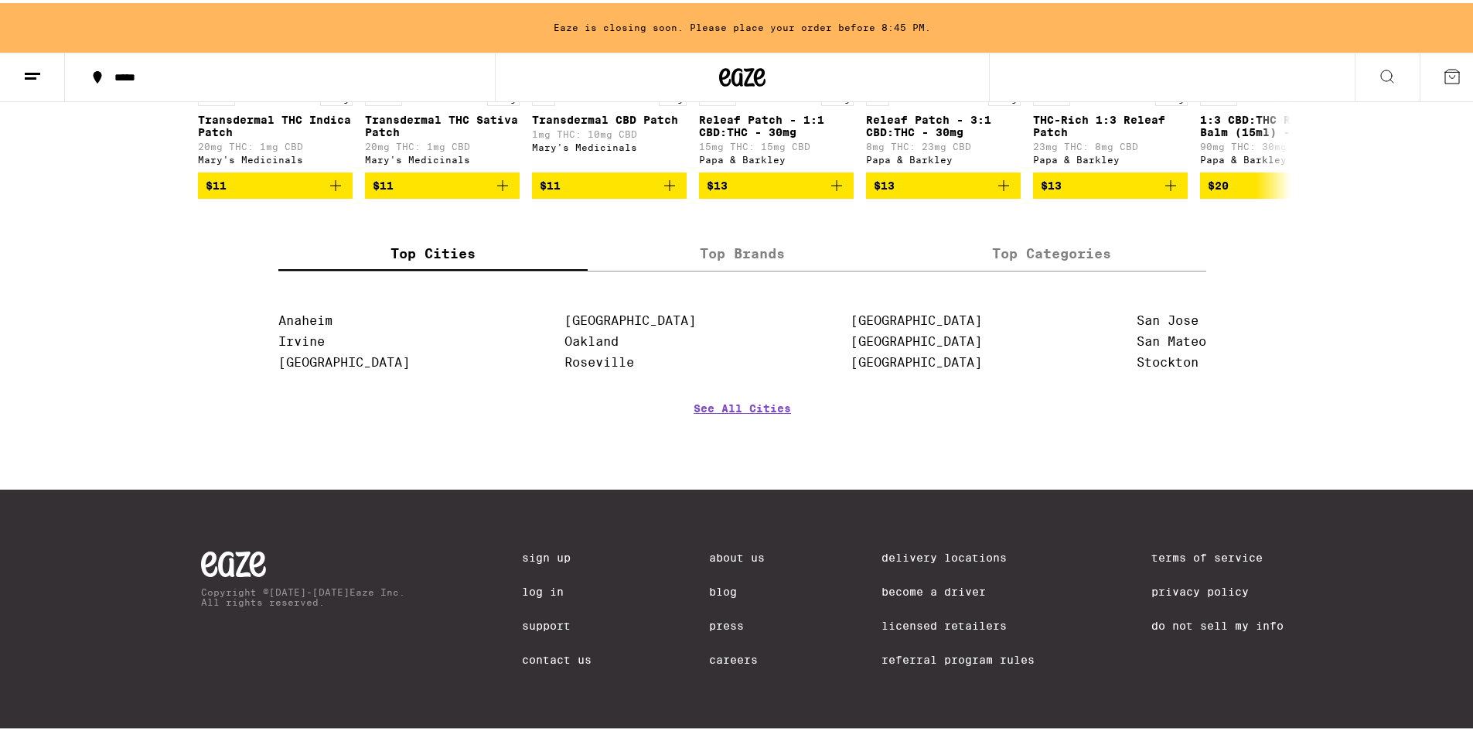
click at [927, 648] on div "Delivery Locations Become a Driver Licensed Retailers Referral Program Rules" at bounding box center [957, 616] width 153 height 136
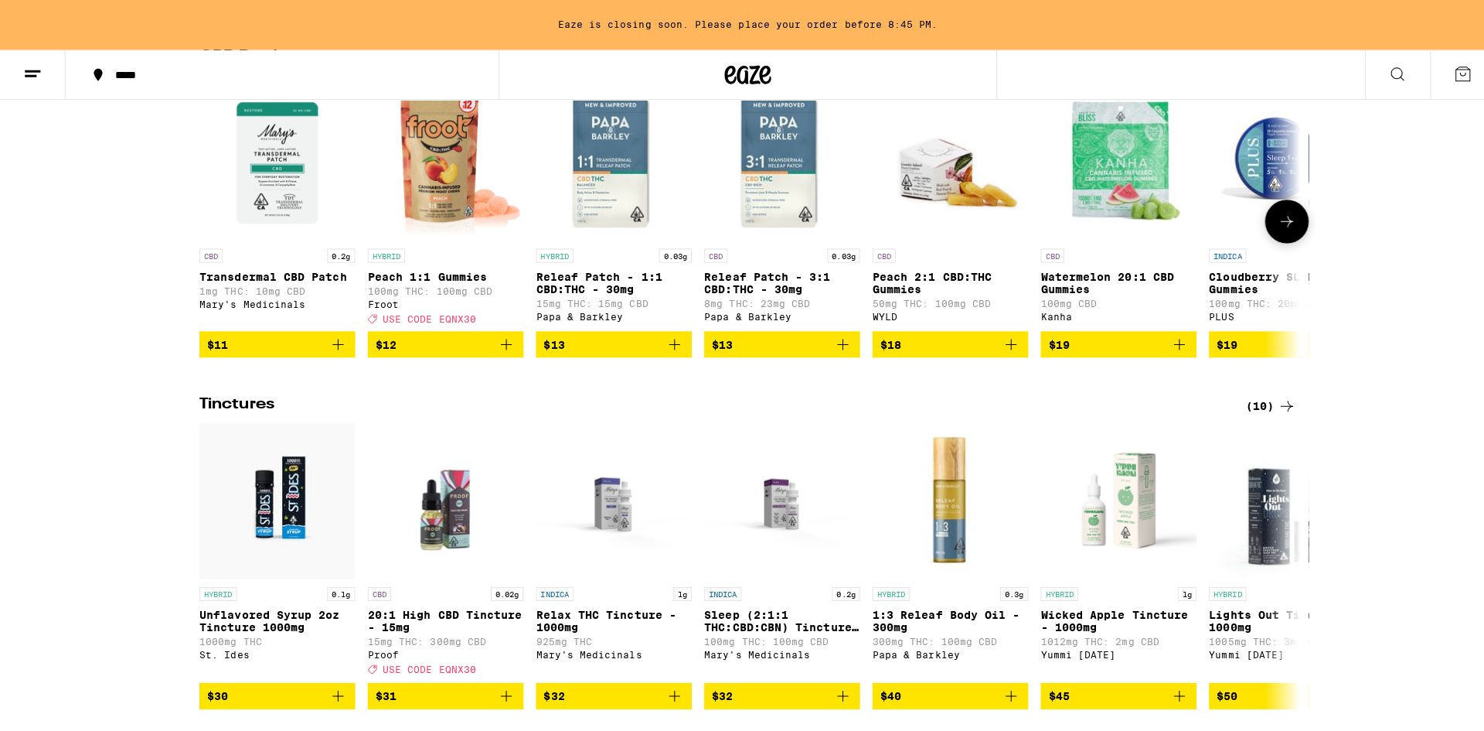
scroll to position [0, 0]
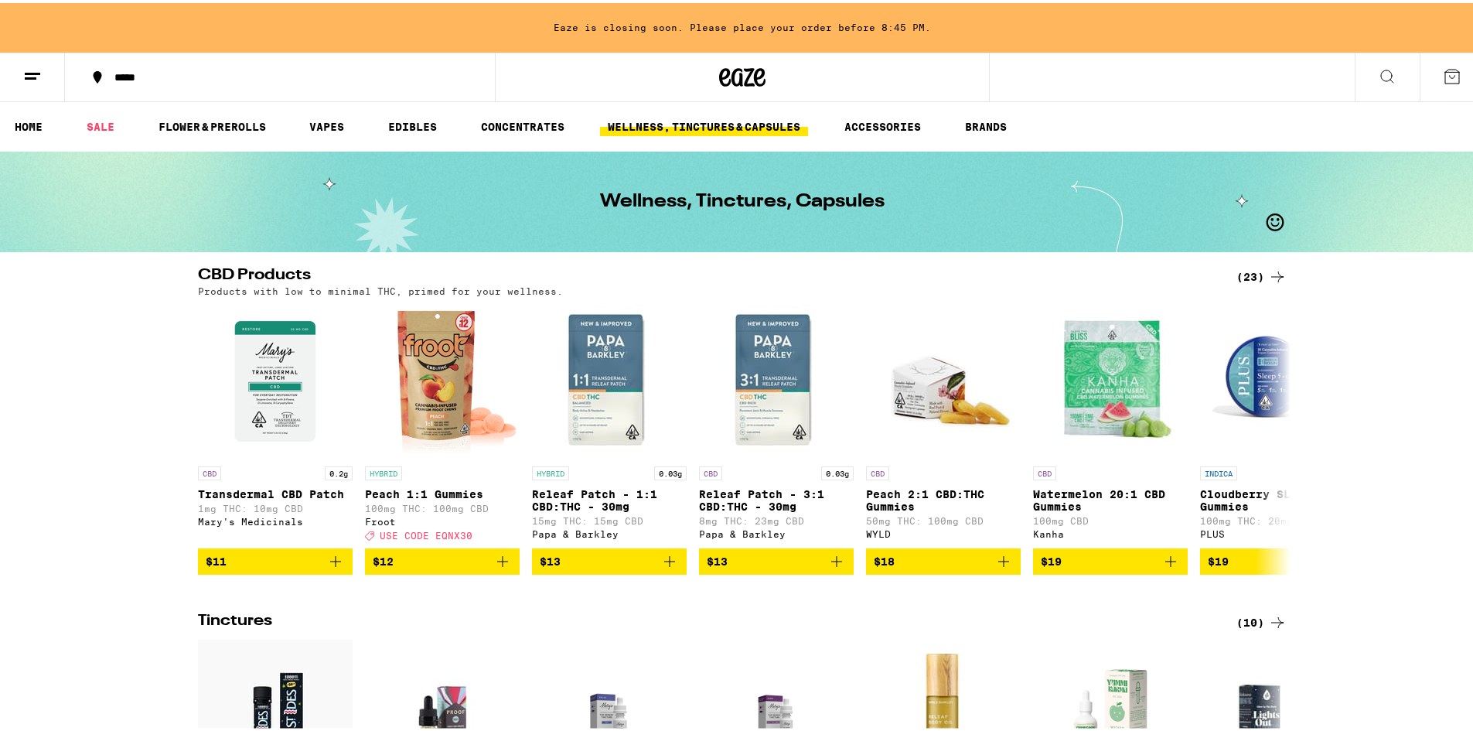
click at [1378, 64] on icon at bounding box center [1387, 73] width 19 height 19
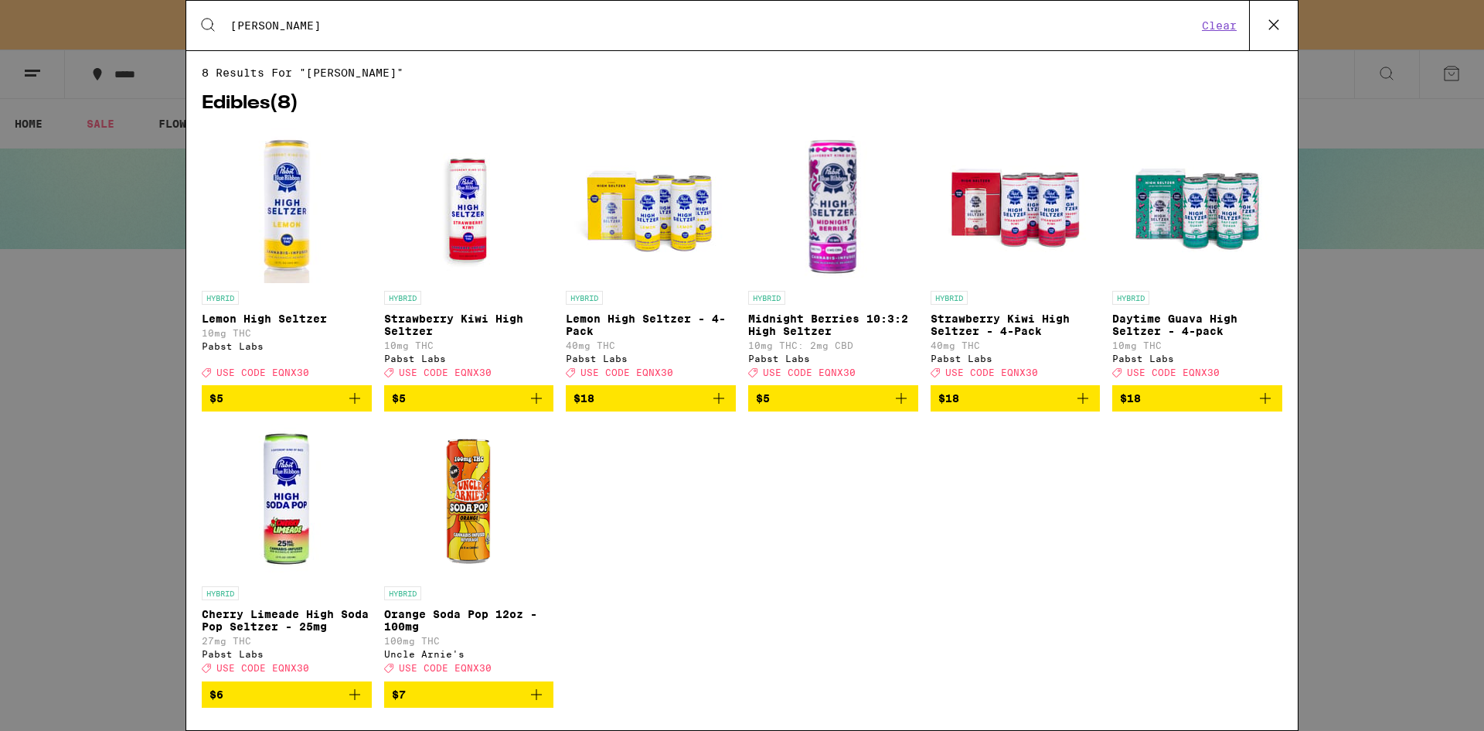
type input "[PERSON_NAME]"
click at [281, 524] on img "Open page for Cherry Limeade High Soda Pop Seltzer - 25mg from Pabst Labs" at bounding box center [286, 501] width 155 height 155
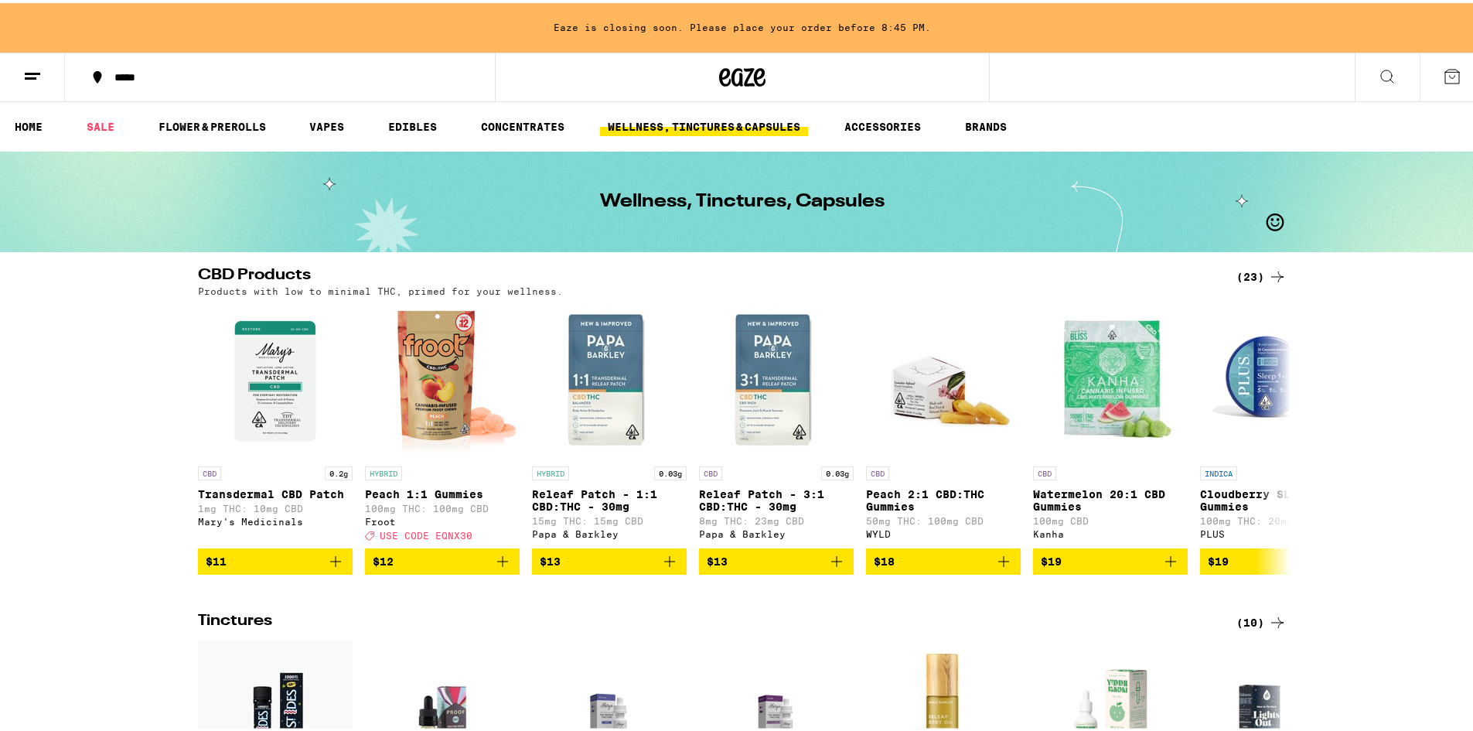
click at [1375, 53] on button at bounding box center [1386, 74] width 65 height 49
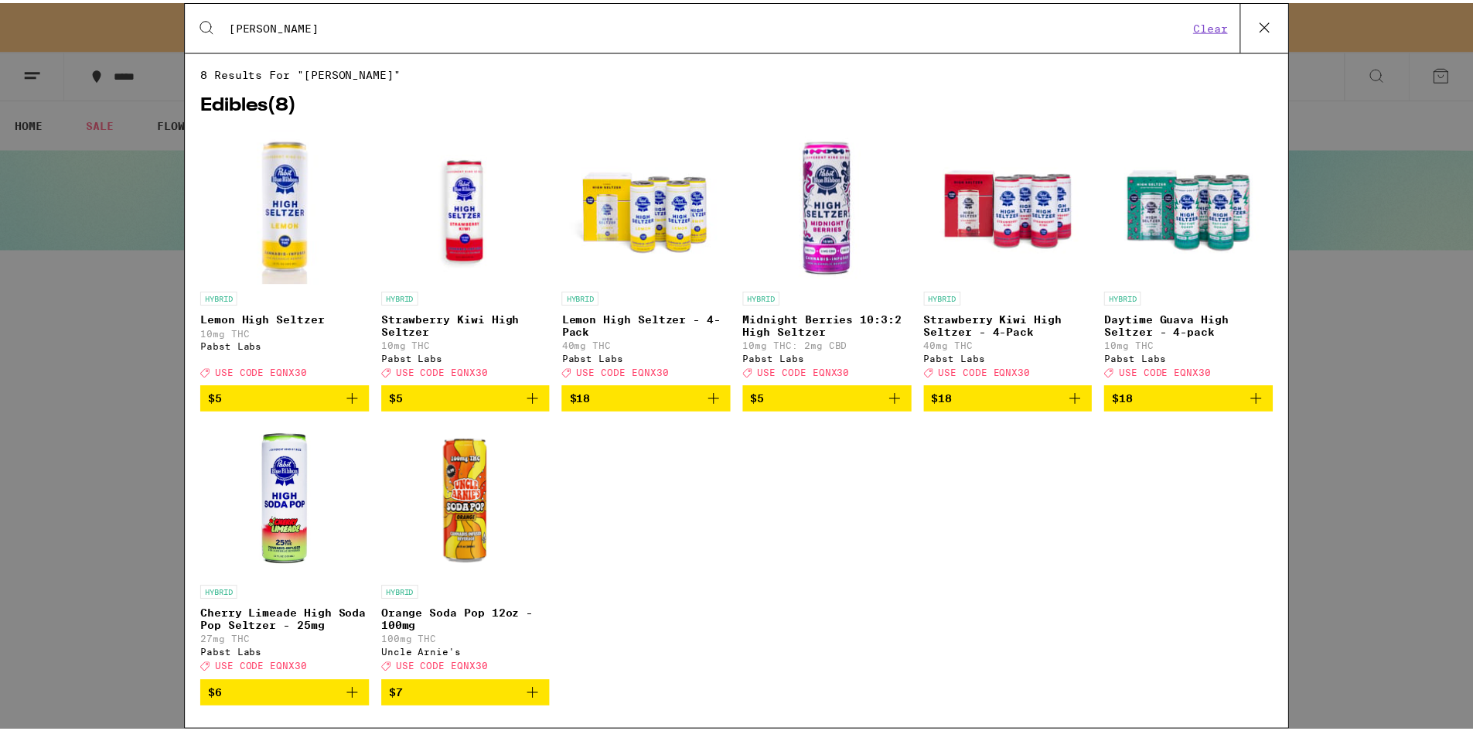
scroll to position [34, 0]
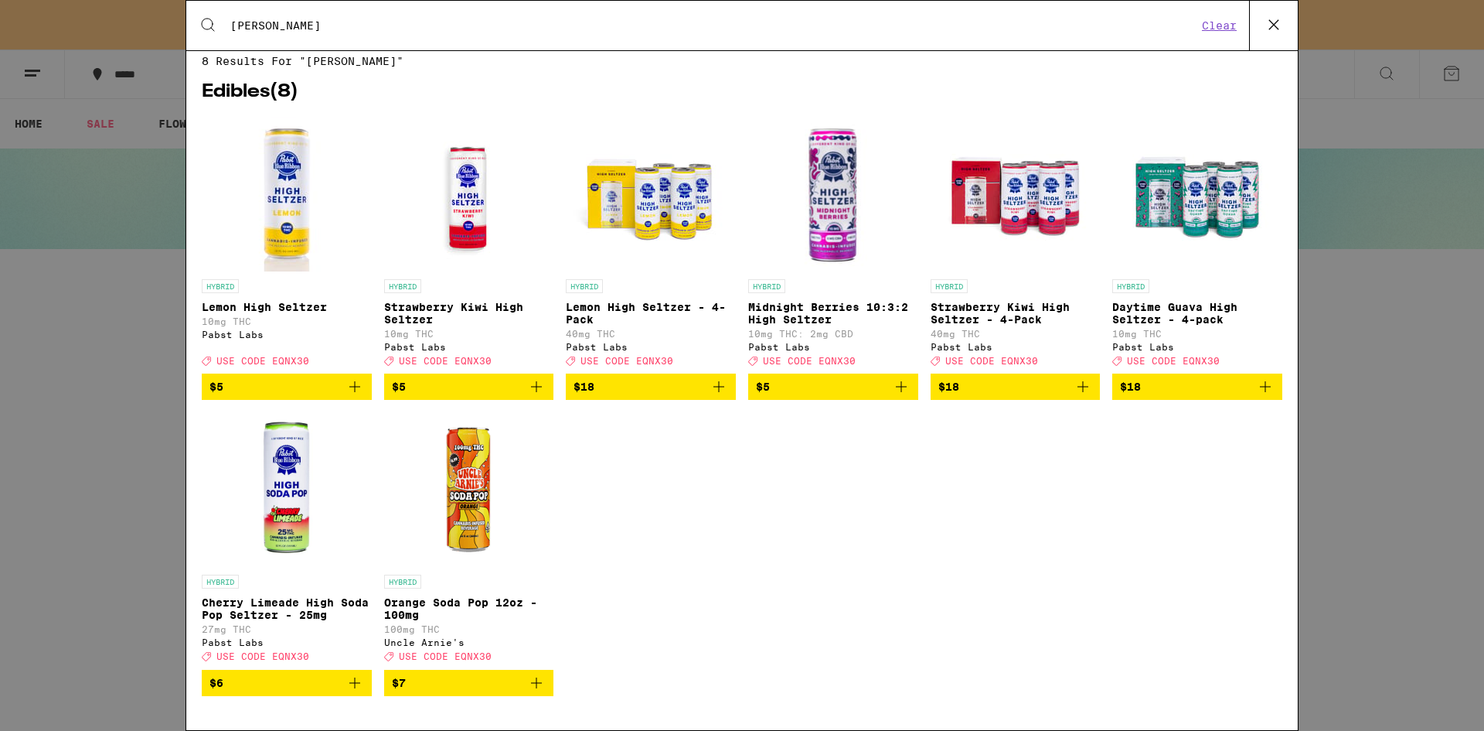
click at [470, 199] on img "Open page for Strawberry Kiwi High Seltzer from Pabst Labs" at bounding box center [468, 194] width 155 height 155
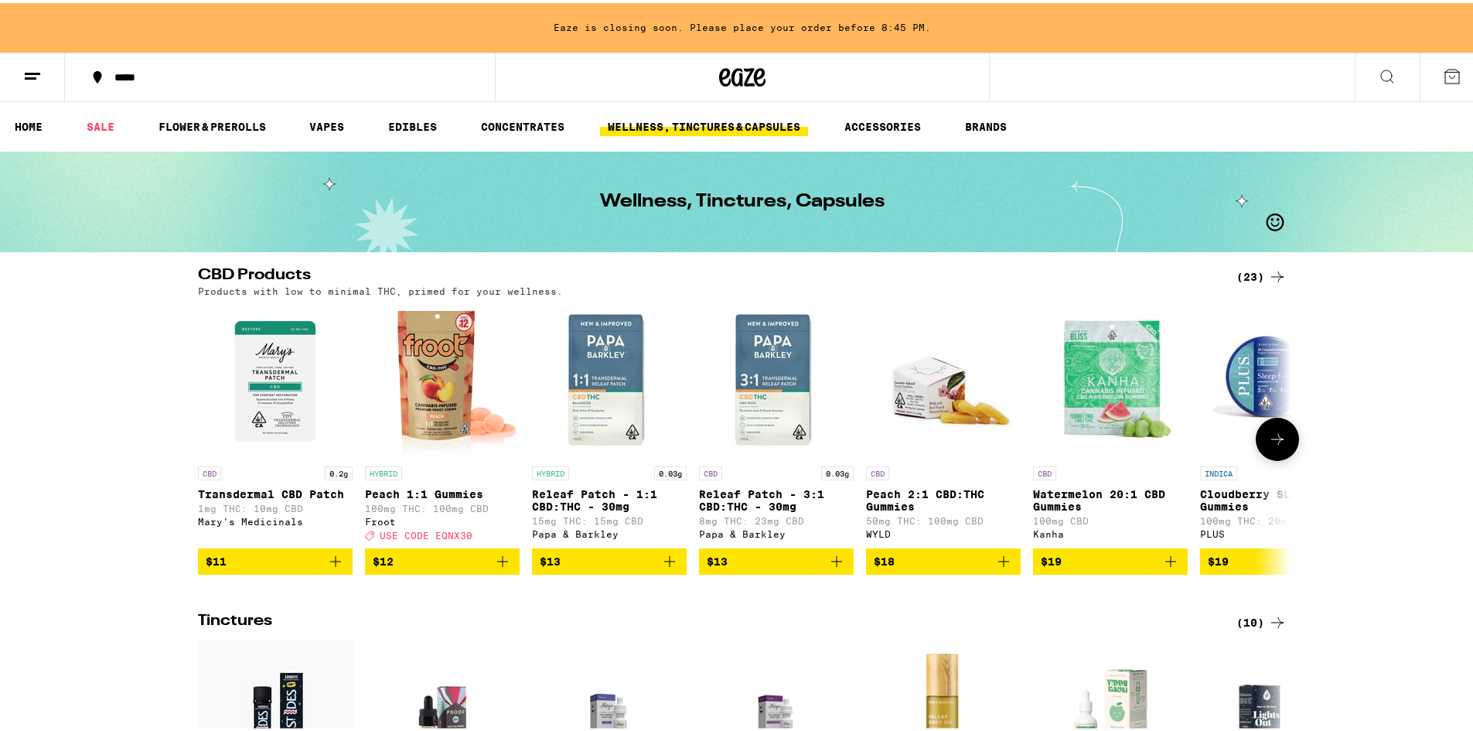
click at [935, 389] on img "Open page for Peach 2:1 CBD:THC Gummies from WYLD" at bounding box center [943, 378] width 155 height 155
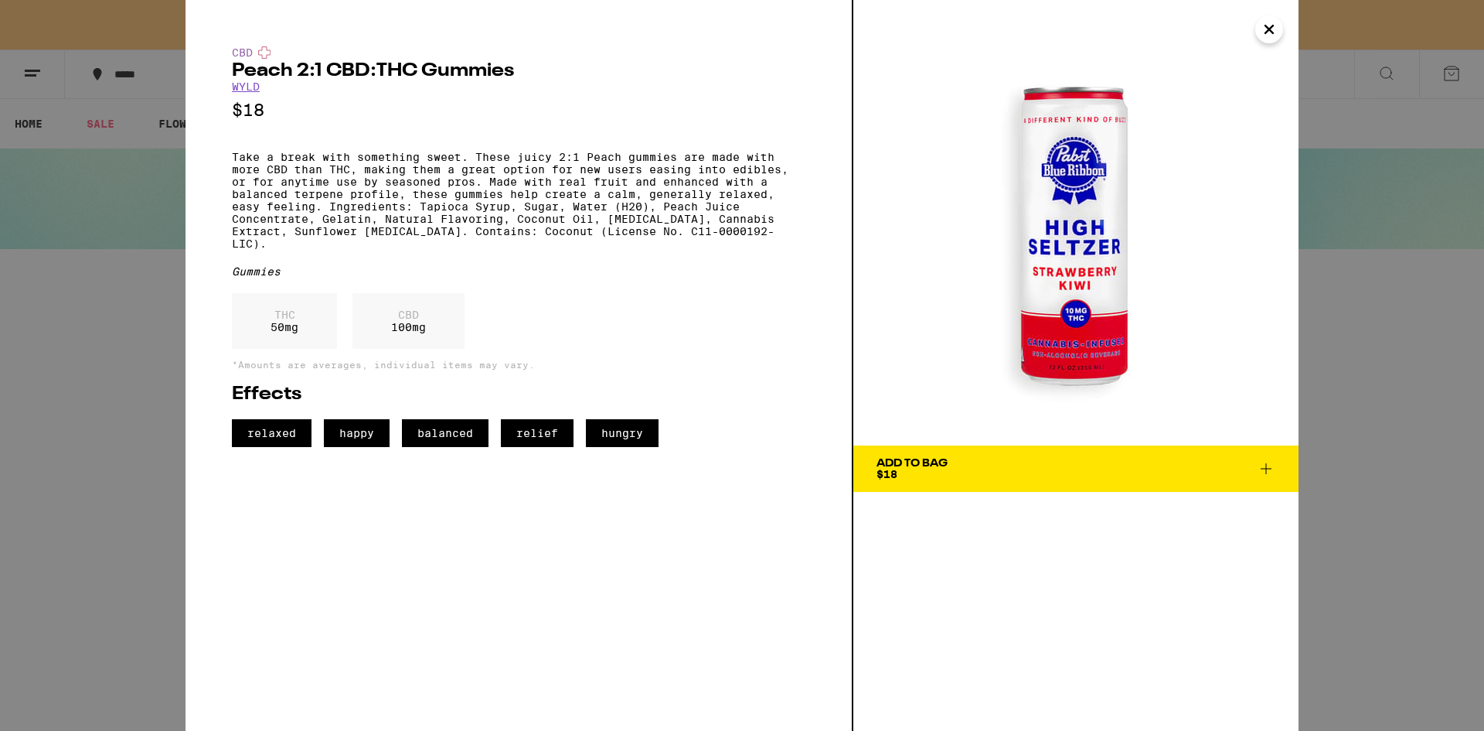
click at [1271, 36] on icon "Close" at bounding box center [1269, 29] width 19 height 23
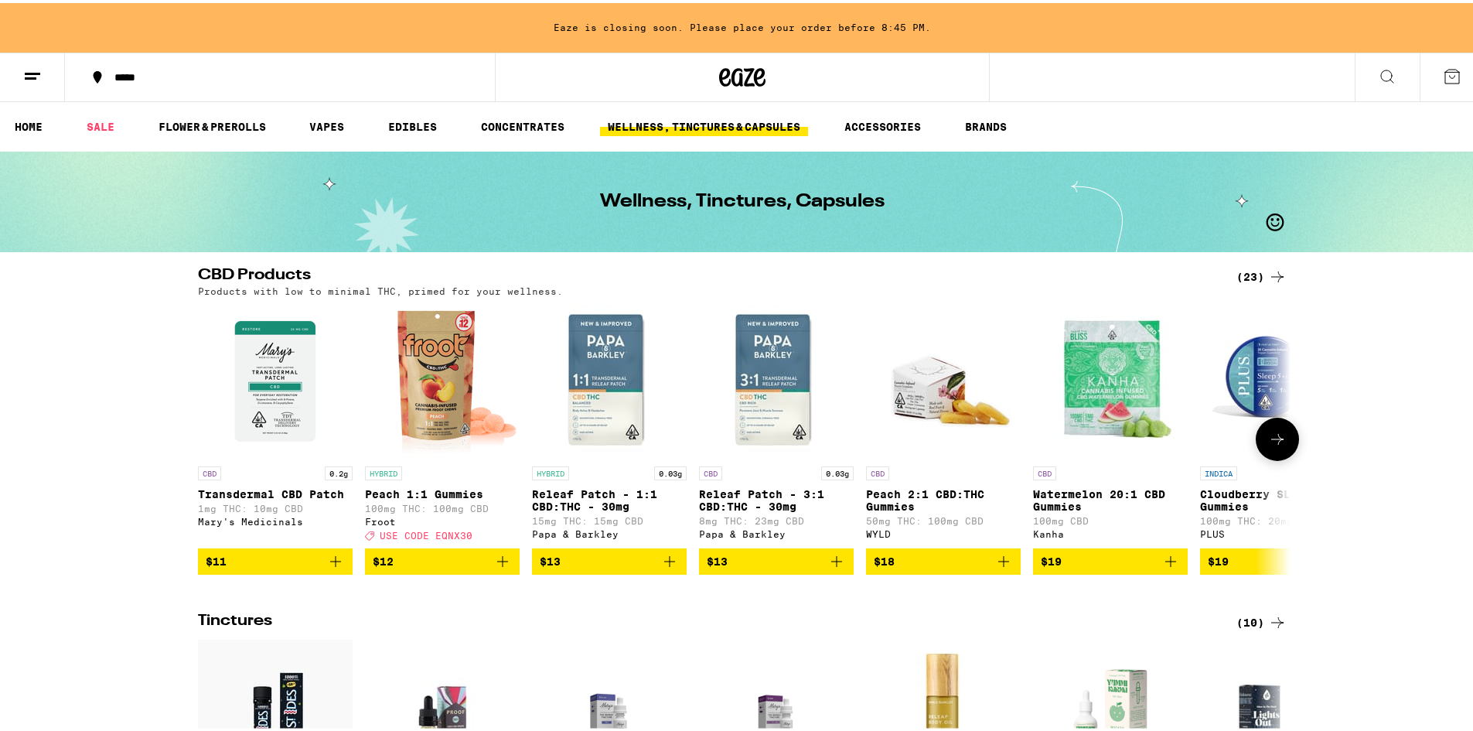
click at [928, 367] on img "Open page for Peach 2:1 CBD:THC Gummies from WYLD" at bounding box center [943, 378] width 155 height 155
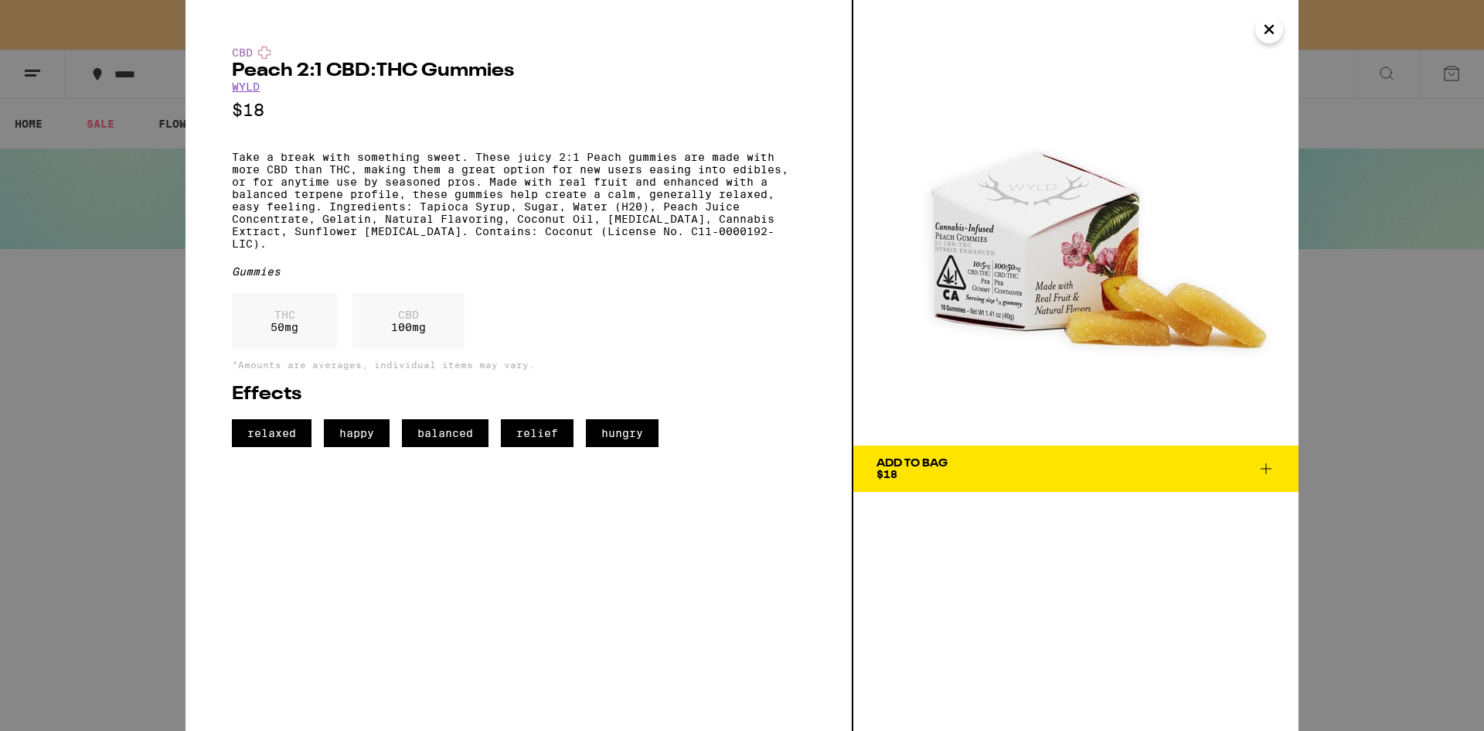
click at [1047, 467] on span "Add To Bag $18" at bounding box center [1076, 469] width 399 height 22
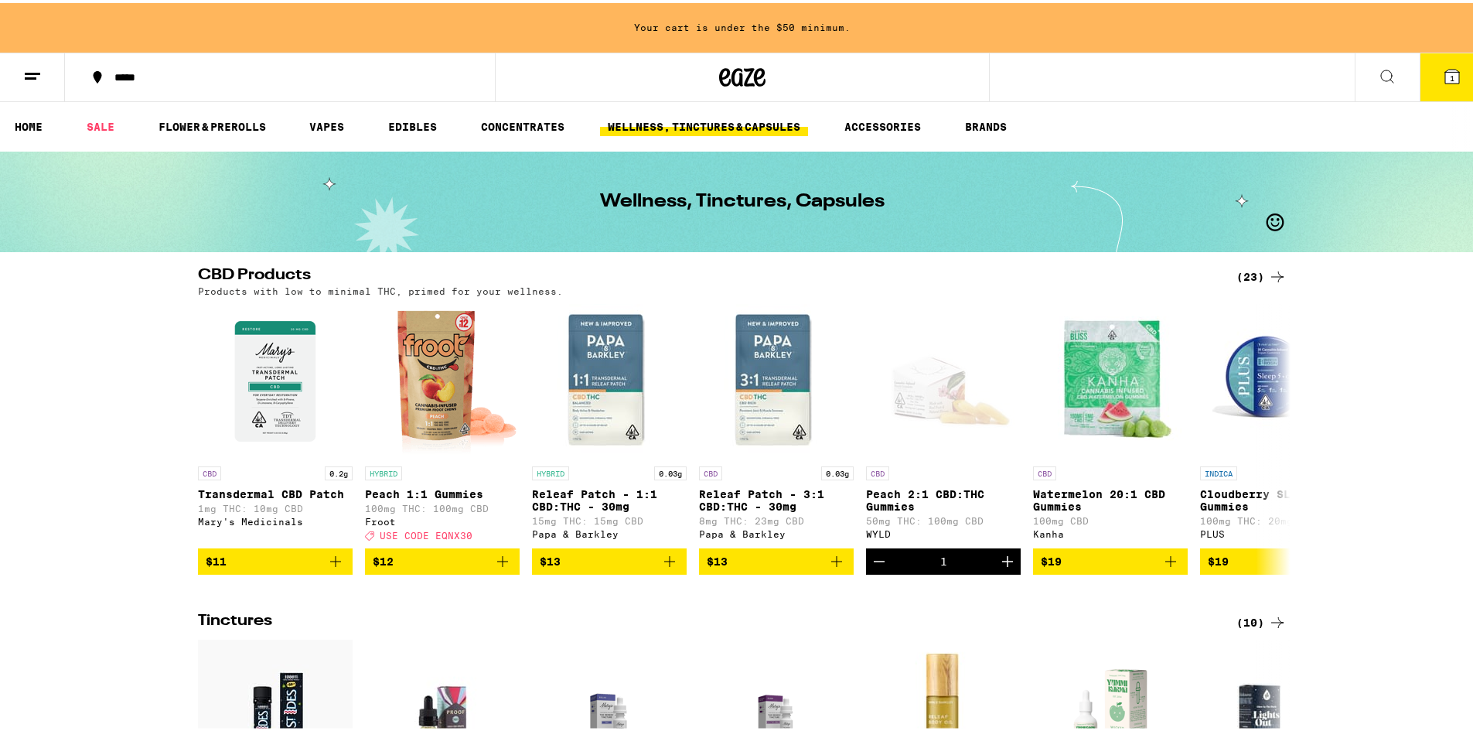
click at [1385, 78] on button at bounding box center [1386, 74] width 65 height 49
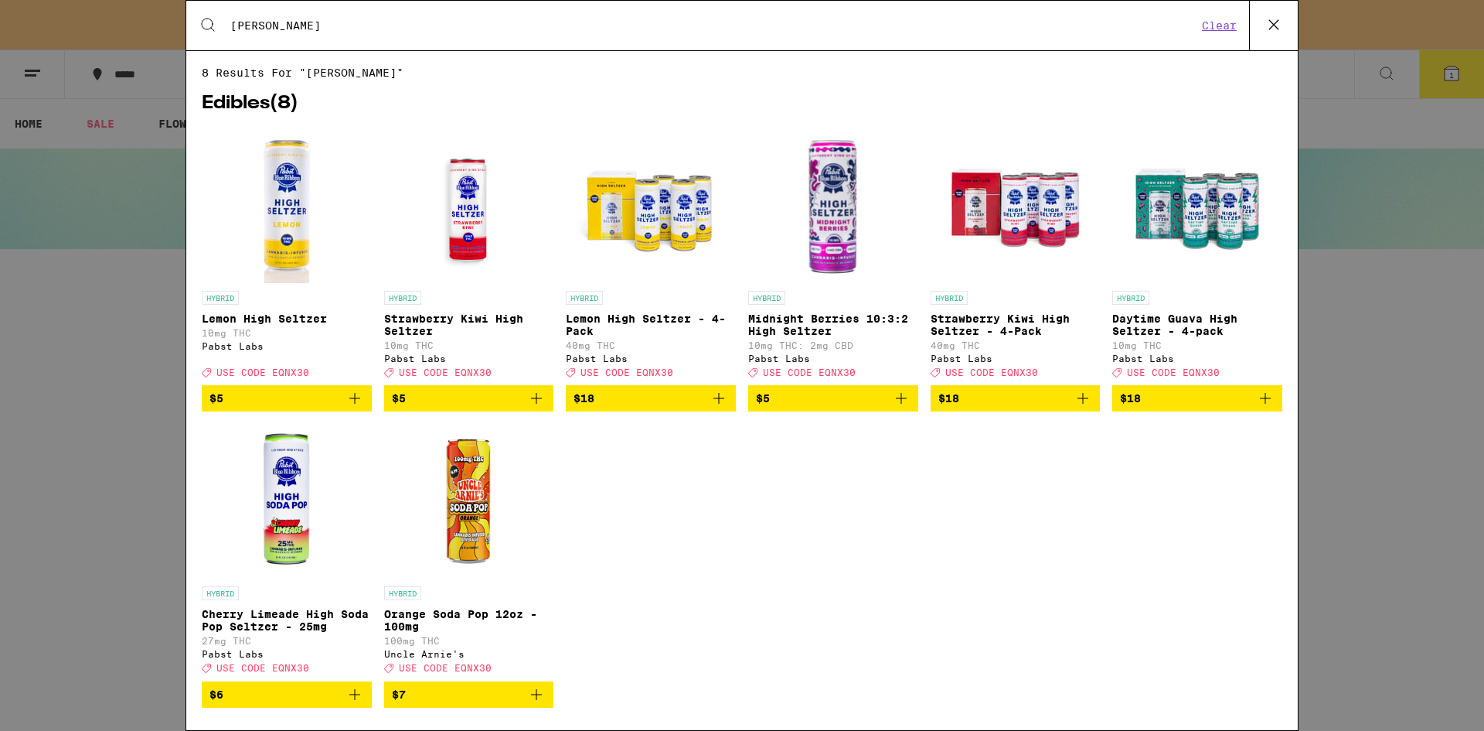
drag, startPoint x: 330, startPoint y: 35, endPoint x: 227, endPoint y: 32, distance: 102.8
click at [227, 32] on div "Search for Products [PERSON_NAME] Clear" at bounding box center [742, 25] width 1112 height 49
drag, startPoint x: 312, startPoint y: 26, endPoint x: 210, endPoint y: 40, distance: 103.1
click at [210, 40] on div "Search for Products [PERSON_NAME] Clear" at bounding box center [742, 25] width 1112 height 49
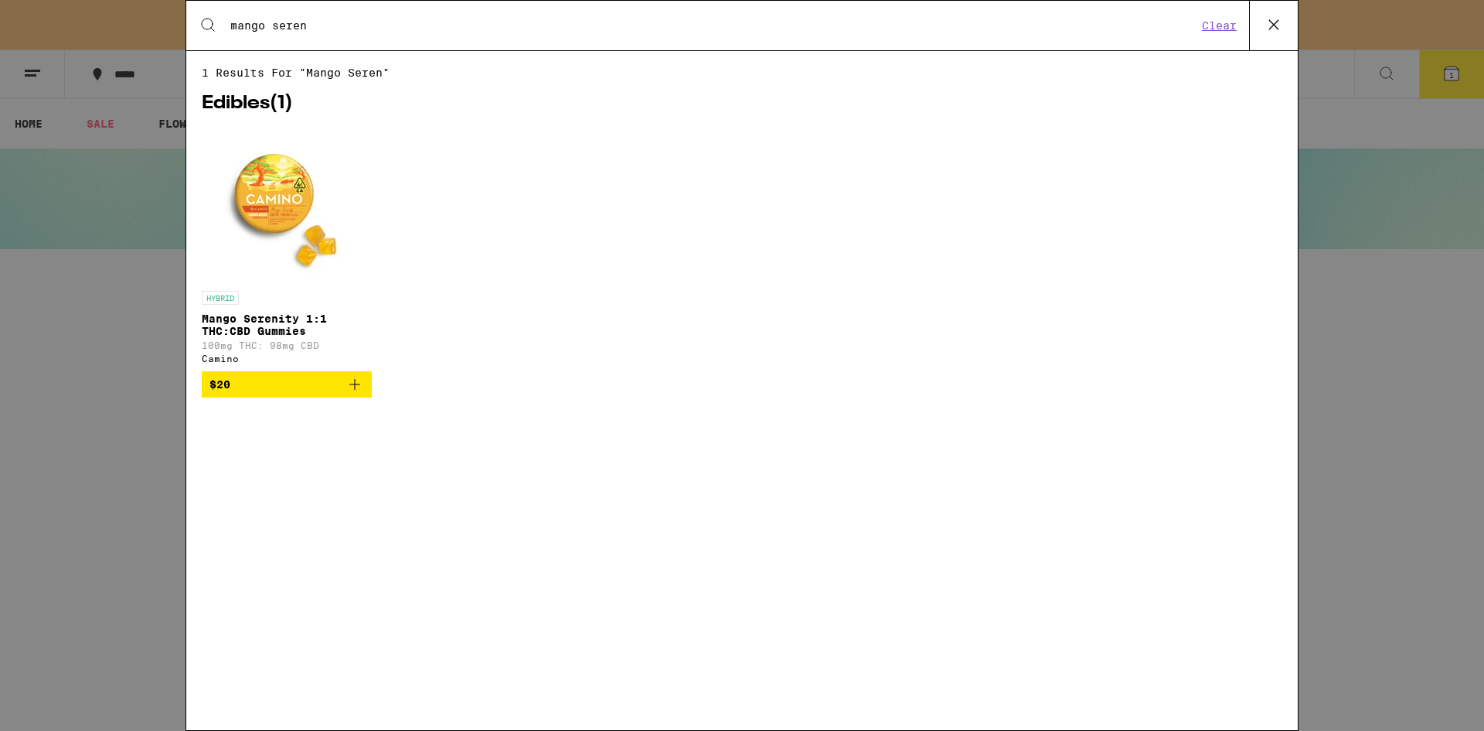
type input "mango seren"
click at [288, 189] on img "Open page for Mango Serenity 1:1 THC:CBD Gummies from Camino" at bounding box center [286, 205] width 155 height 155
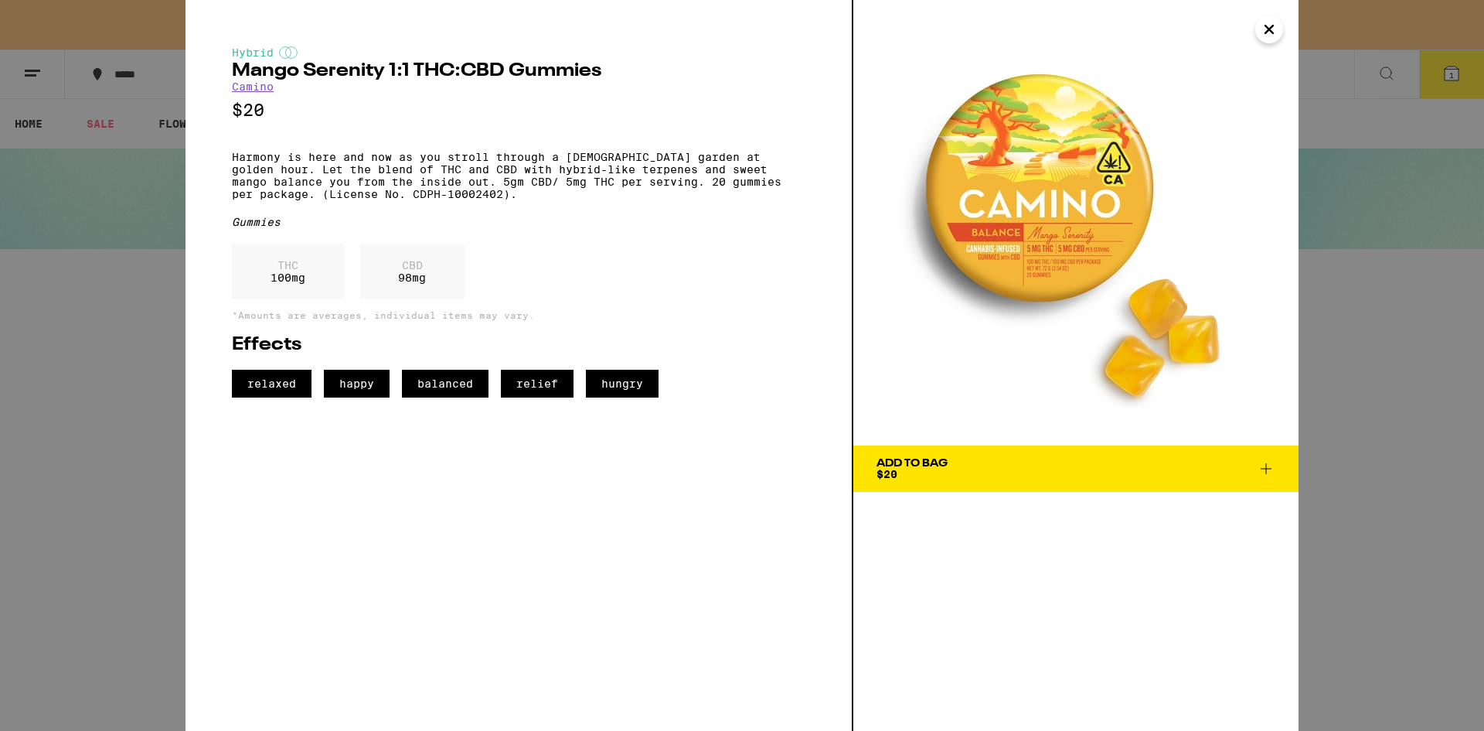
click at [1150, 470] on span "Add To Bag $20" at bounding box center [1076, 469] width 399 height 22
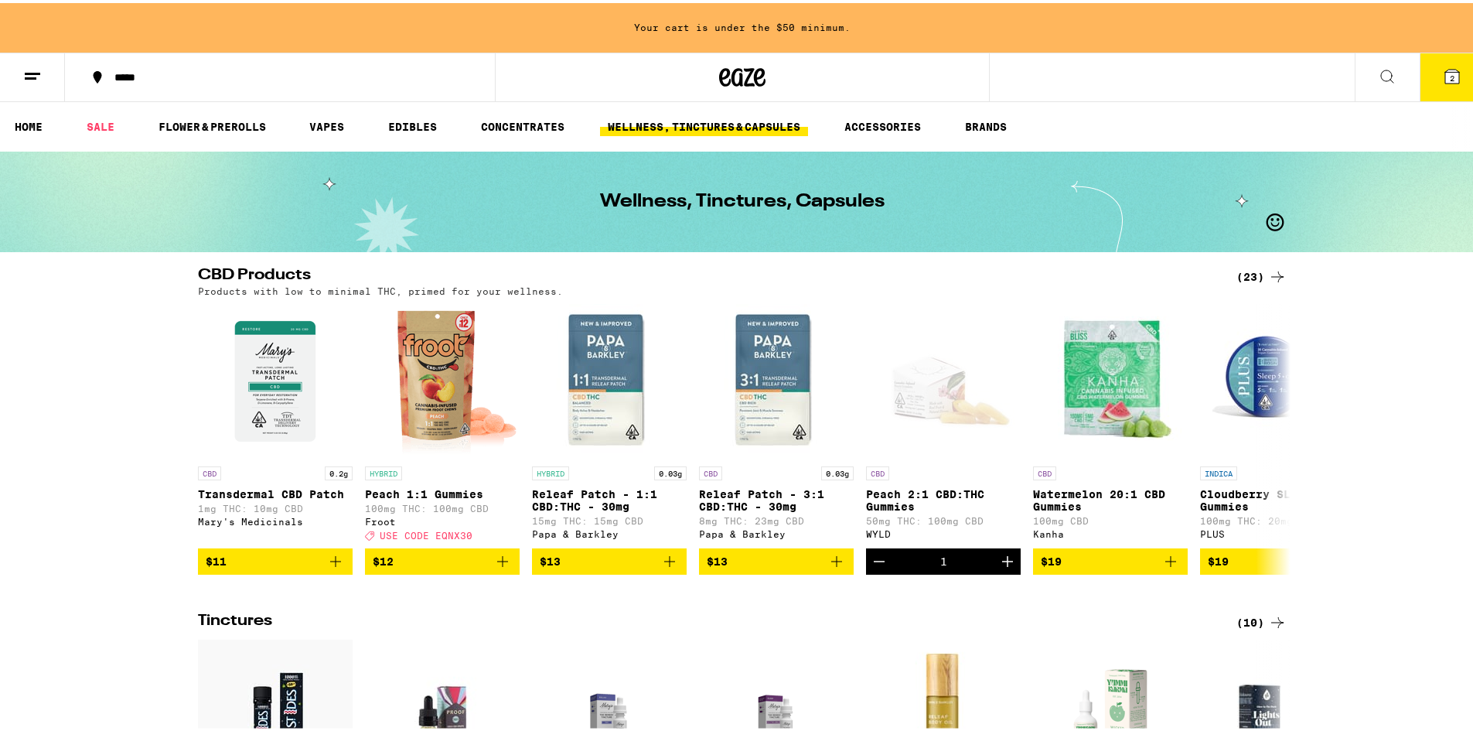
click at [1437, 89] on button "2" at bounding box center [1451, 74] width 65 height 48
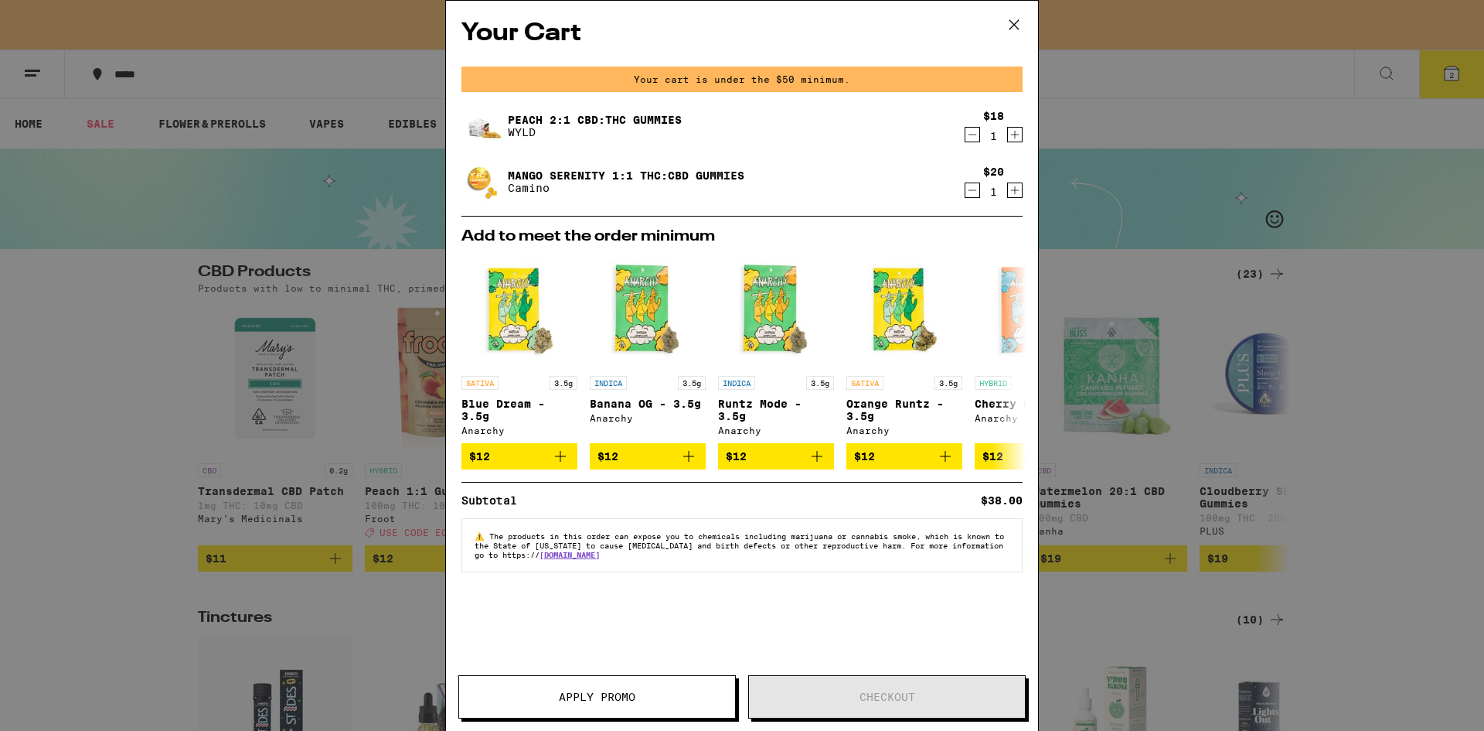
click at [570, 702] on span "Apply Promo" at bounding box center [597, 696] width 77 height 11
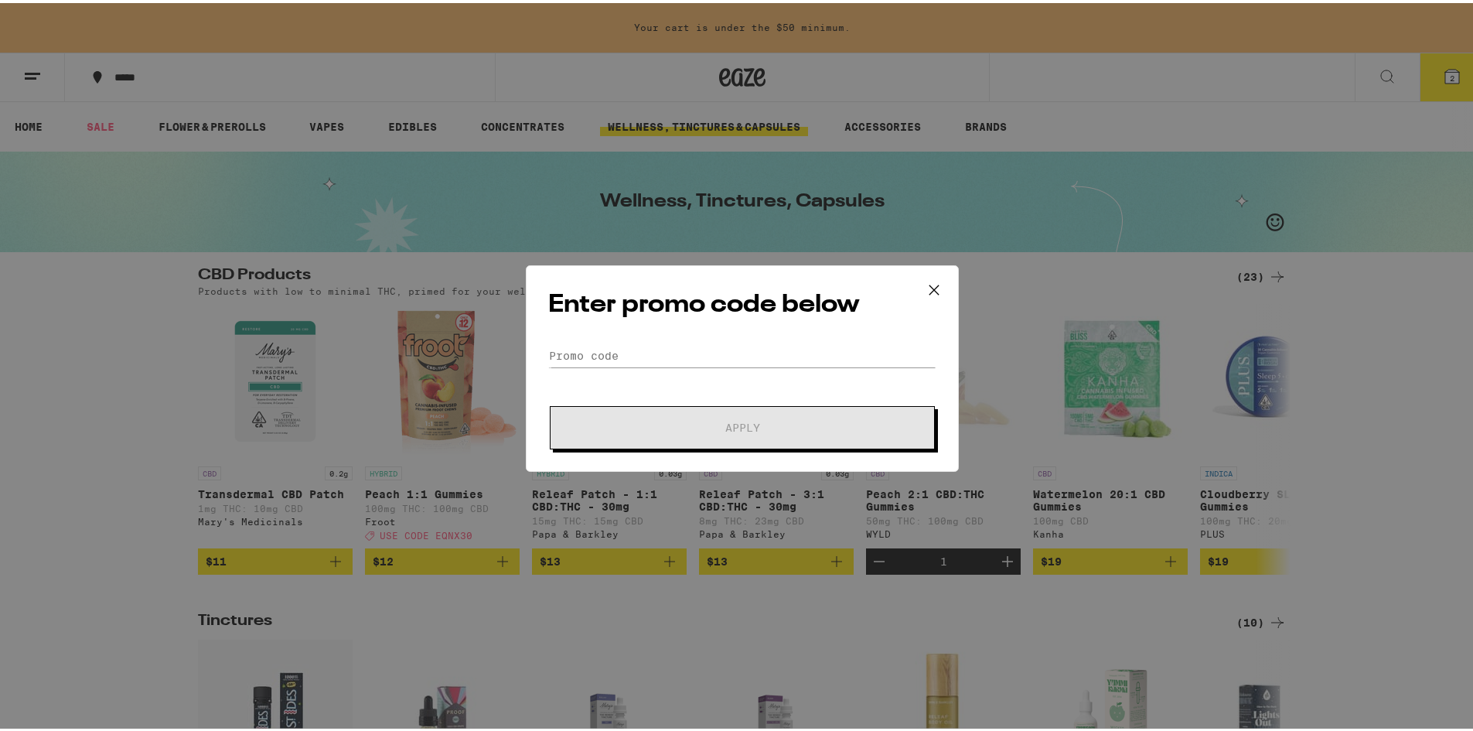
click at [932, 282] on icon at bounding box center [933, 286] width 9 height 9
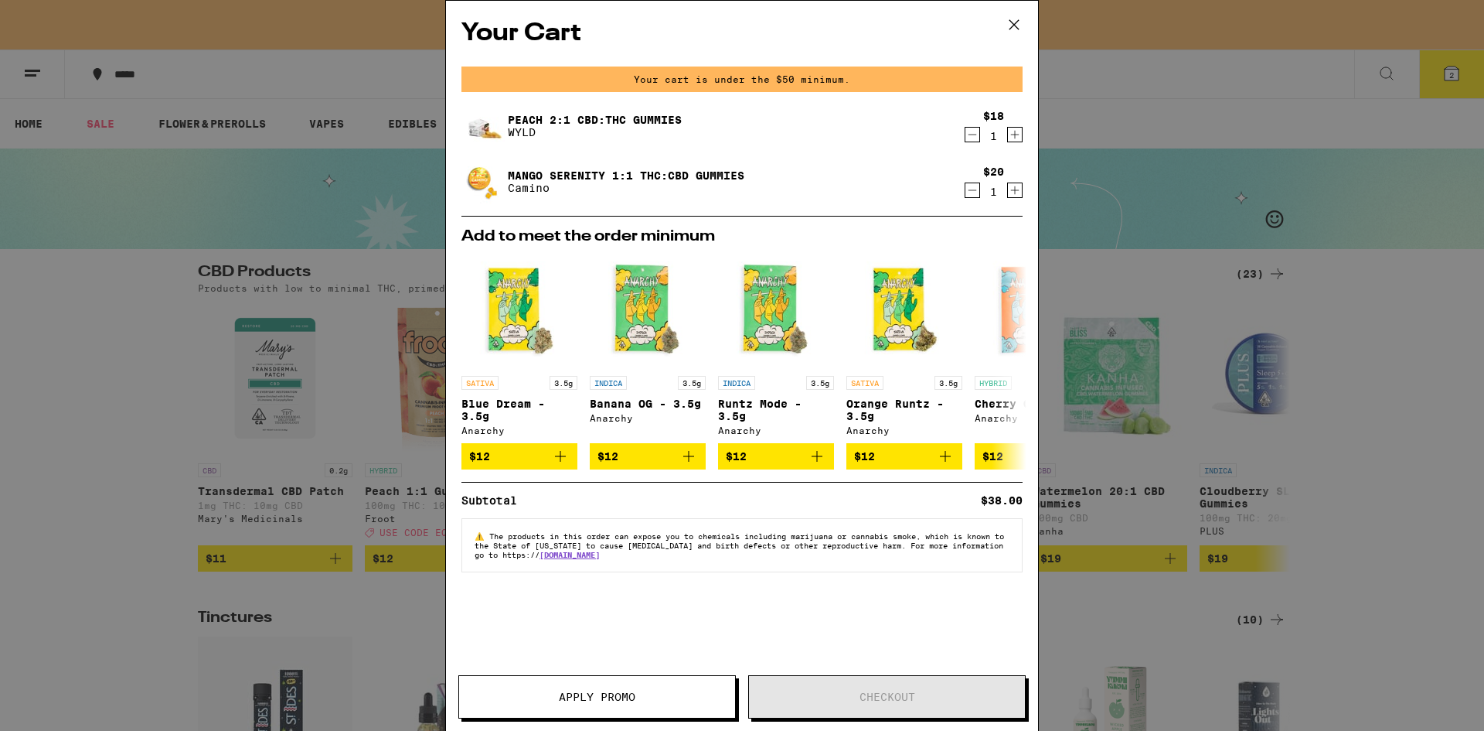
click at [1008, 29] on icon at bounding box center [1014, 24] width 23 height 23
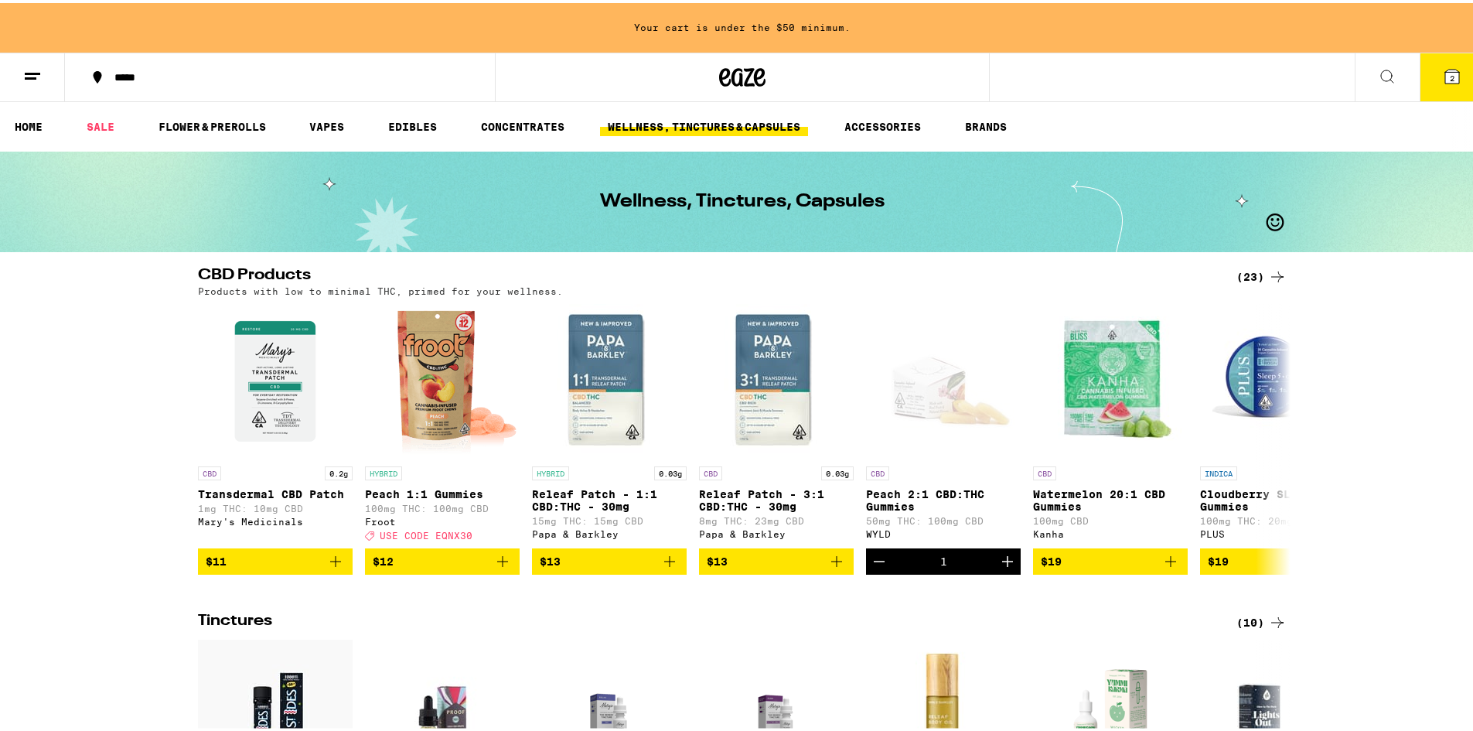
click at [1381, 67] on icon at bounding box center [1387, 73] width 12 height 12
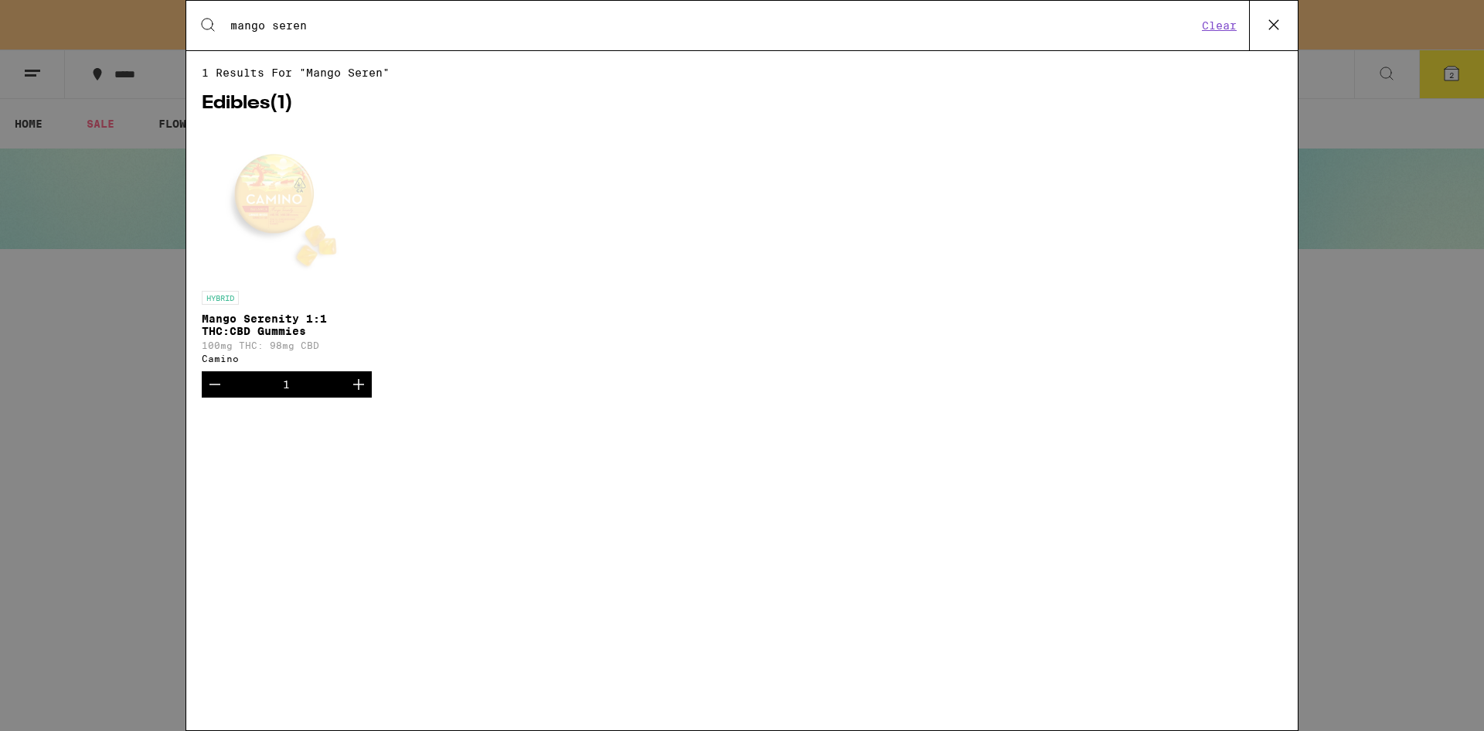
drag, startPoint x: 400, startPoint y: 23, endPoint x: 180, endPoint y: 32, distance: 220.5
click at [180, 31] on div "Search for Products mango seren Clear 1 results for "mango seren" Edibles ( 1 )…" at bounding box center [742, 365] width 1484 height 731
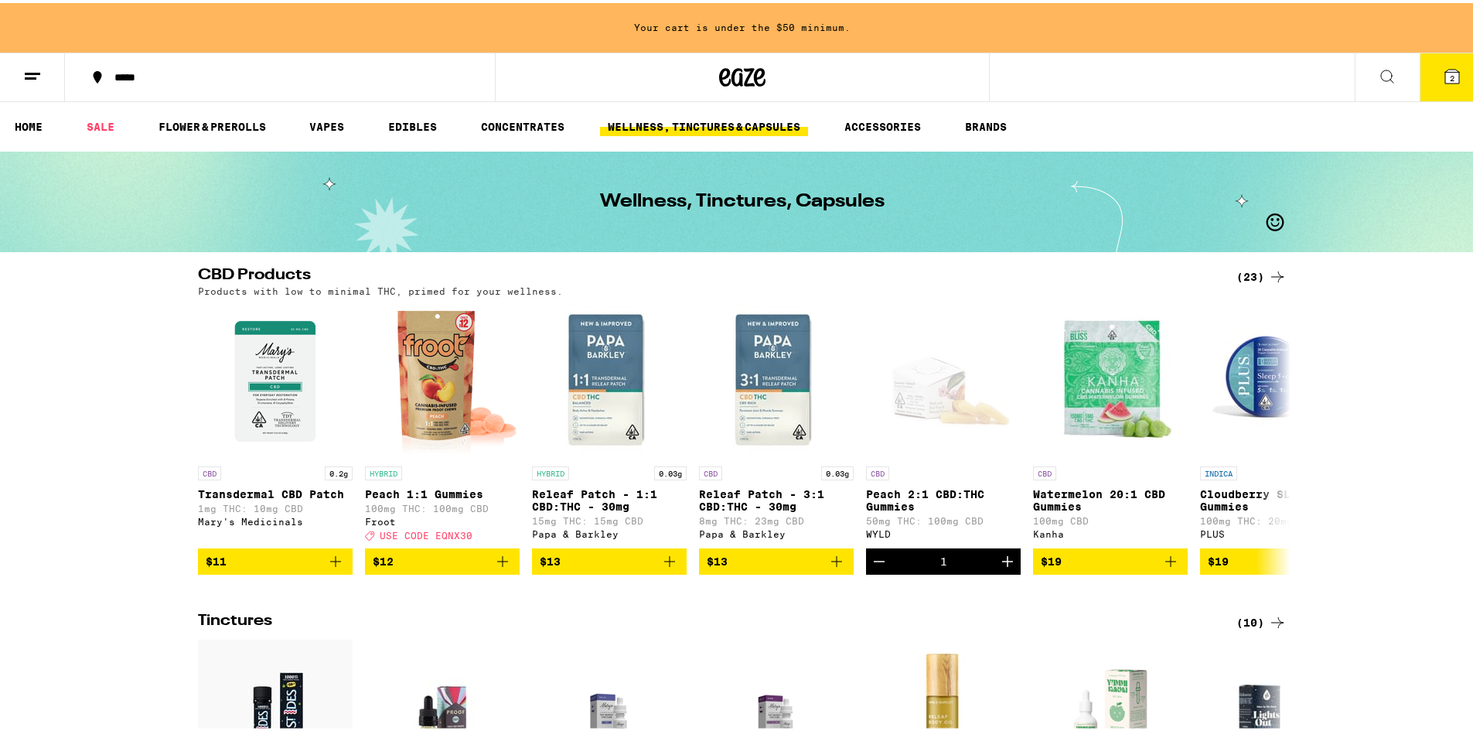
click at [1354, 68] on button at bounding box center [1386, 74] width 65 height 49
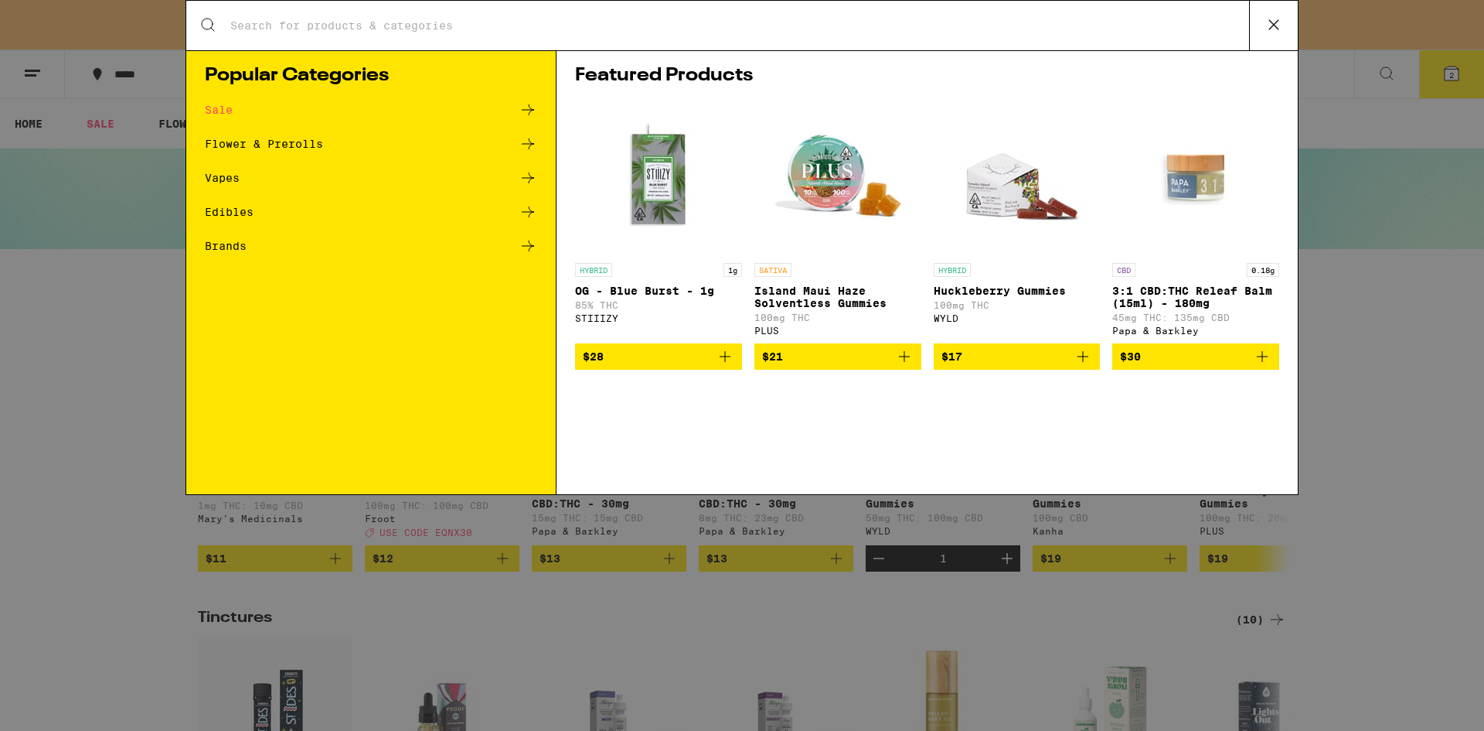
click at [385, 30] on input "Search for Products" at bounding box center [740, 26] width 1020 height 14
type input "[PERSON_NAME]"
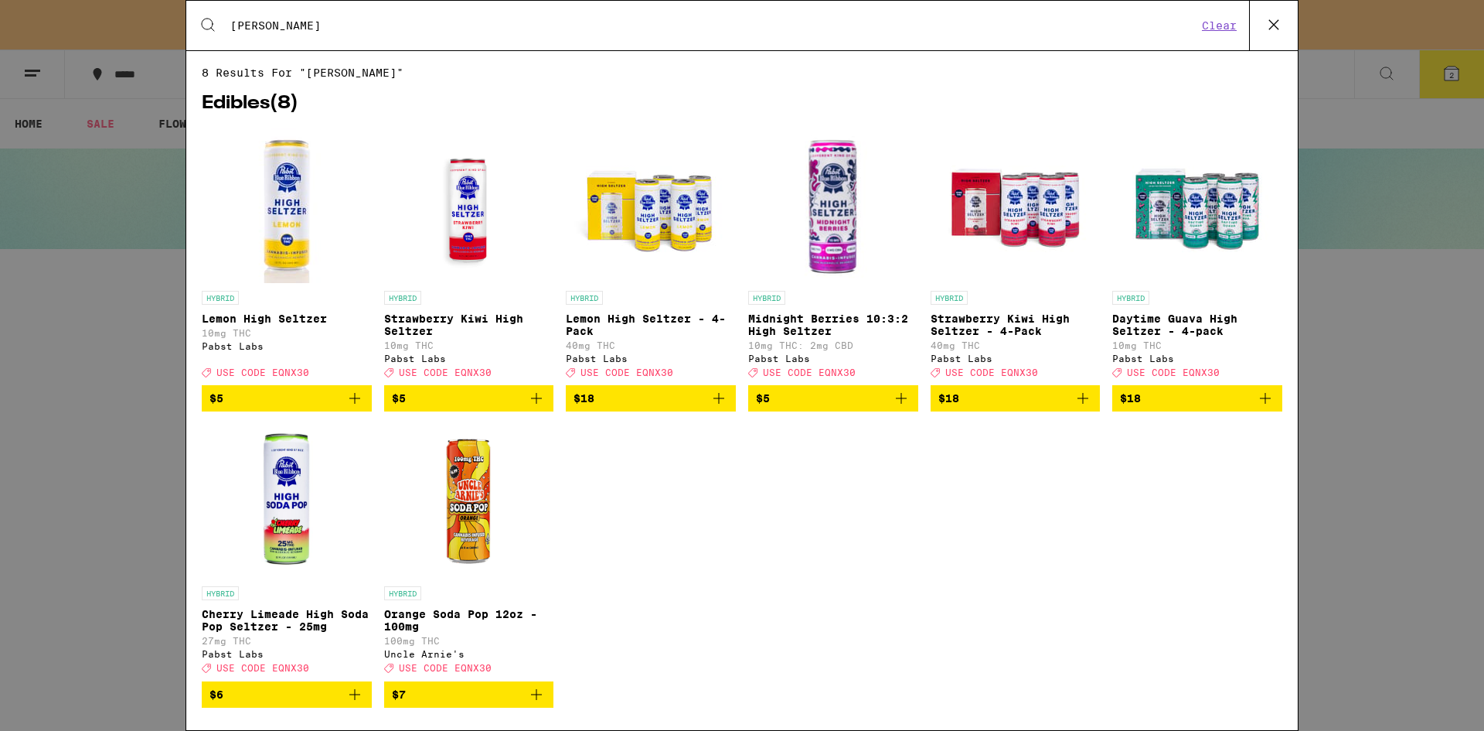
click at [1133, 323] on p "Daytime Guava High Seltzer - 4-pack" at bounding box center [1197, 324] width 170 height 25
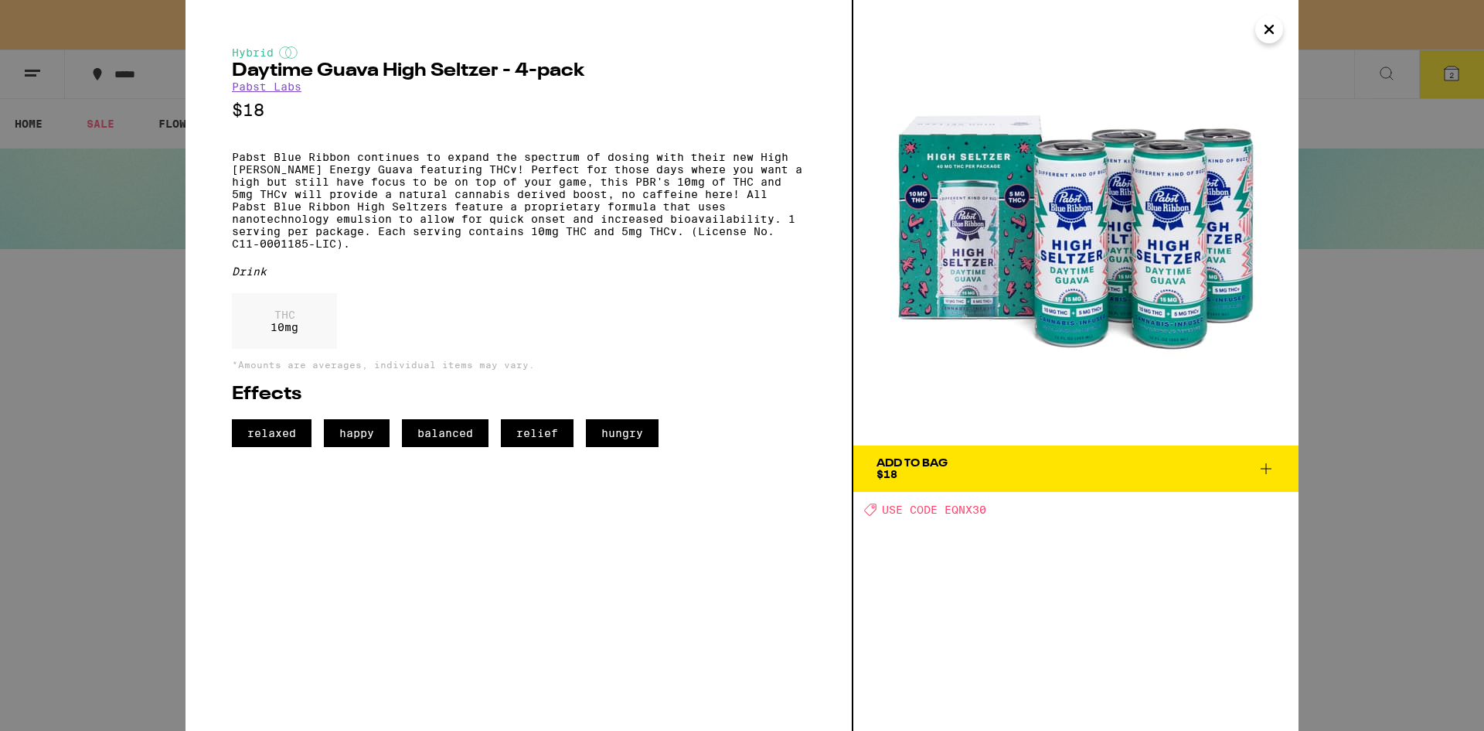
click at [1265, 33] on icon "Close" at bounding box center [1269, 29] width 19 height 23
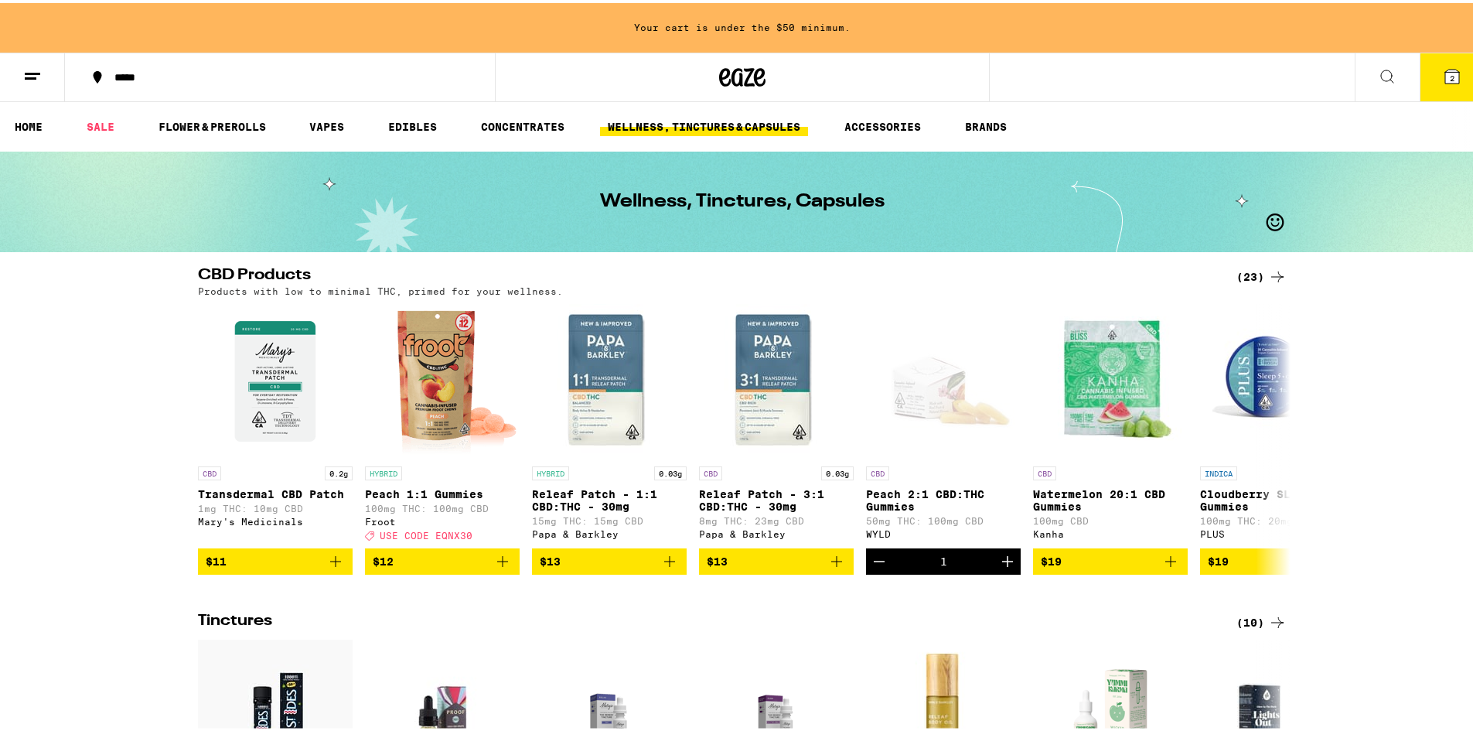
click at [1419, 81] on button "2" at bounding box center [1451, 74] width 65 height 48
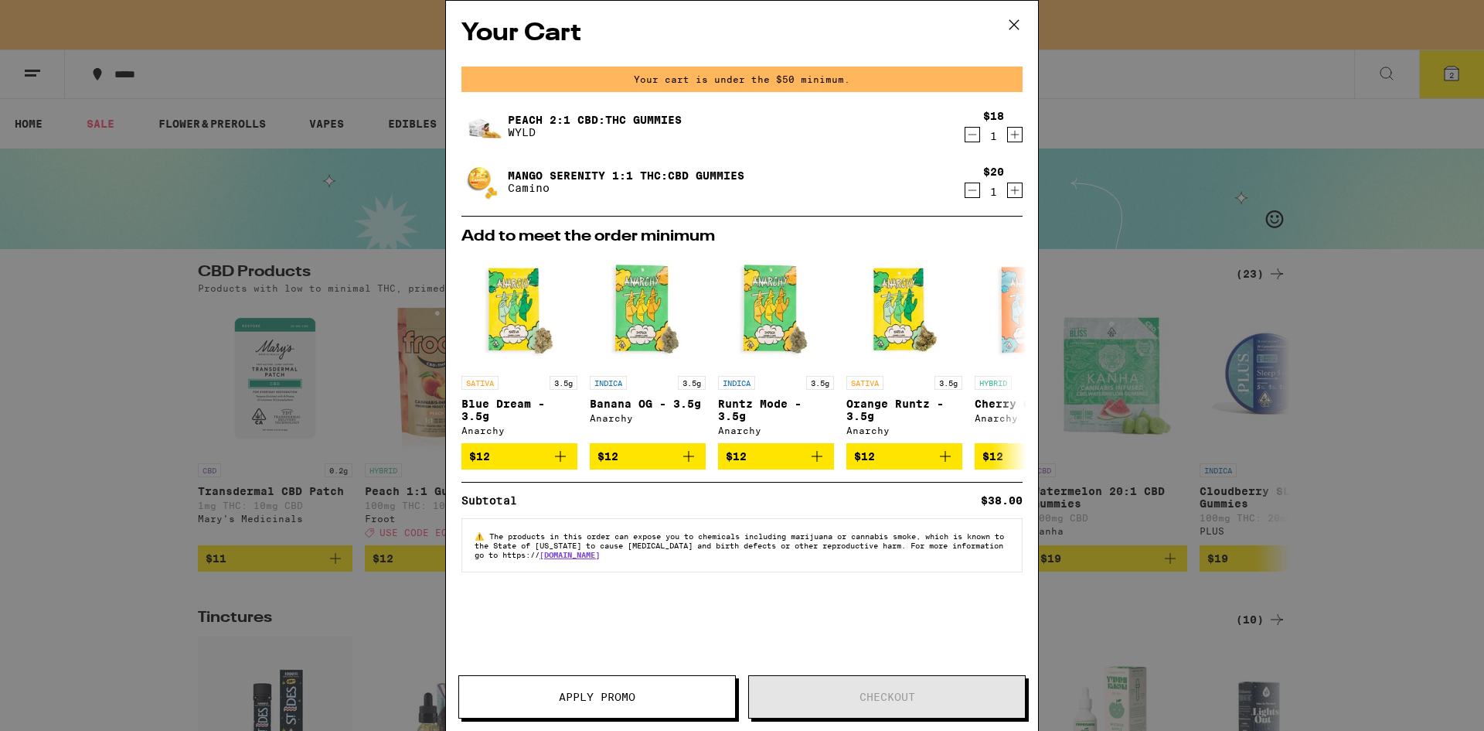
click at [1009, 138] on icon "Increment" at bounding box center [1015, 134] width 14 height 19
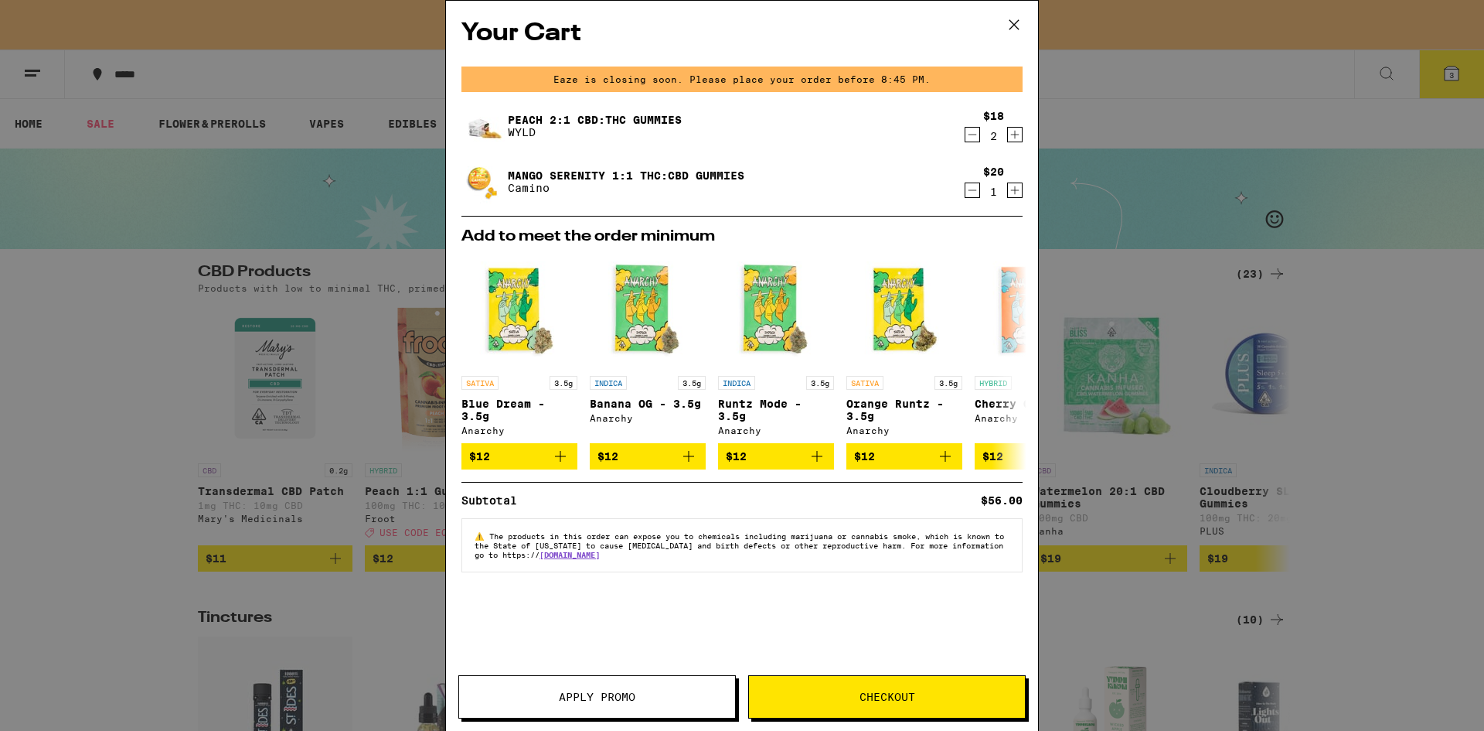
click at [485, 127] on img at bounding box center [483, 125] width 43 height 43
click at [814, 697] on span "Checkout" at bounding box center [887, 696] width 276 height 11
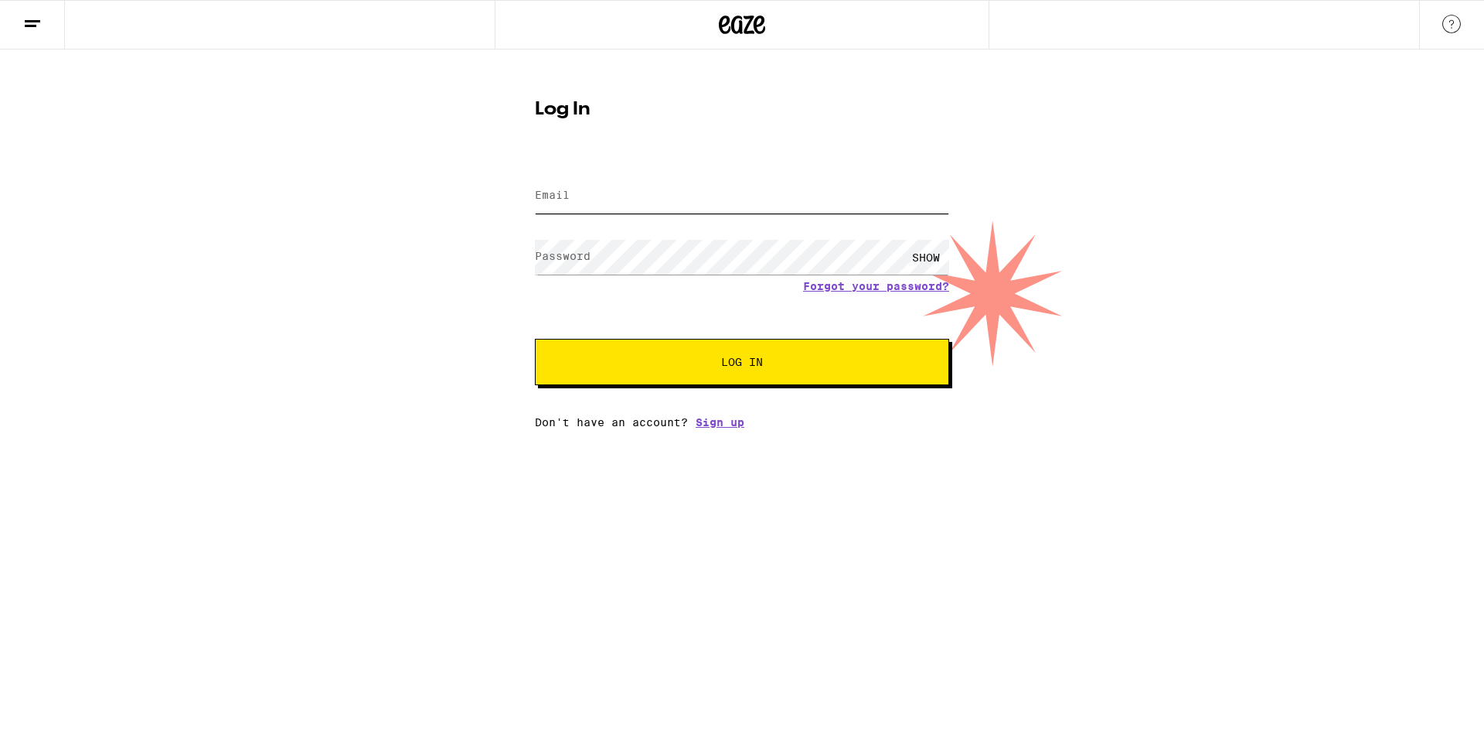
click at [775, 197] on input "Email" at bounding box center [742, 196] width 414 height 35
type input "[EMAIL_ADDRESS][DOMAIN_NAME]"
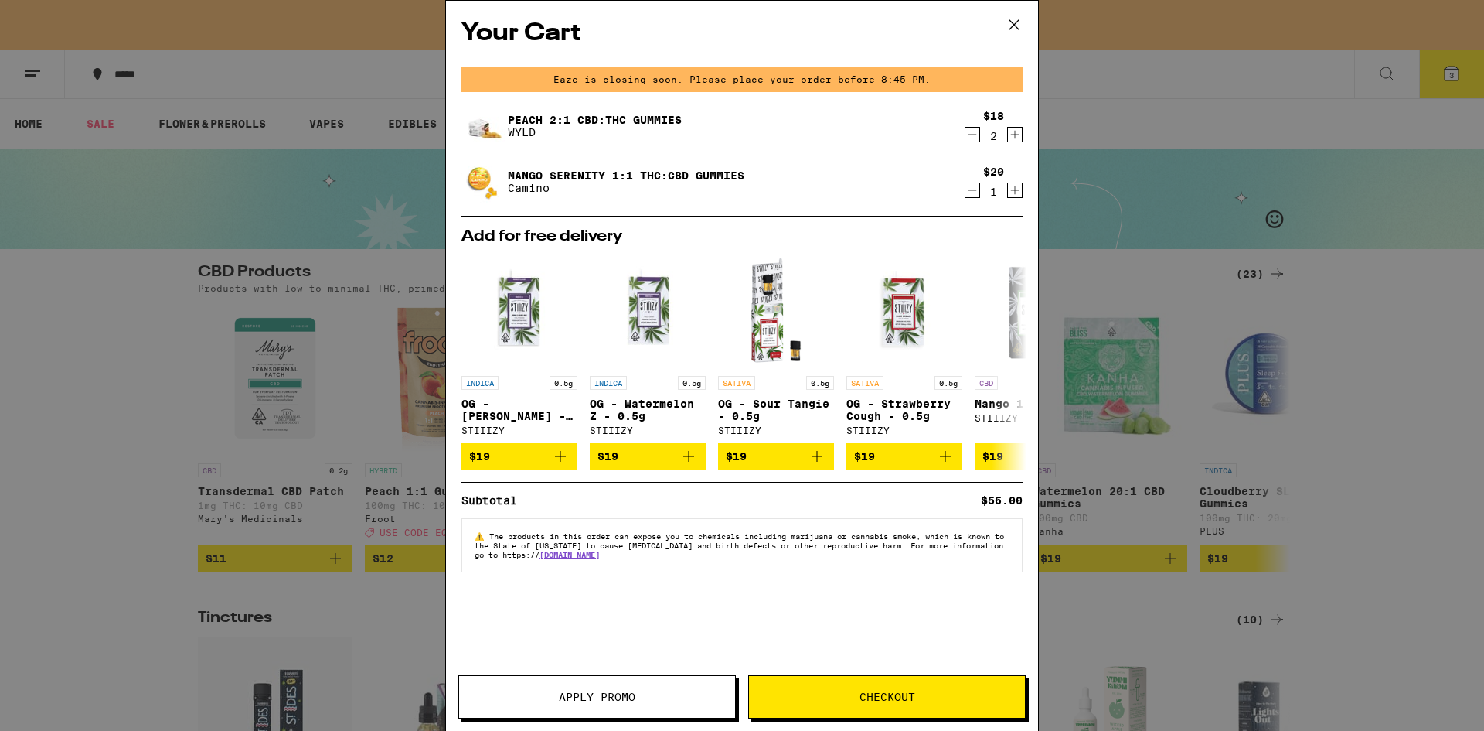
click at [611, 121] on link "Peach 2:1 CBD:THC Gummies" at bounding box center [595, 120] width 174 height 12
click at [569, 176] on link "Mango Serenity 1:1 THC:CBD Gummies" at bounding box center [626, 175] width 237 height 12
click at [474, 181] on img at bounding box center [483, 181] width 43 height 43
click at [1014, 30] on icon at bounding box center [1014, 24] width 23 height 23
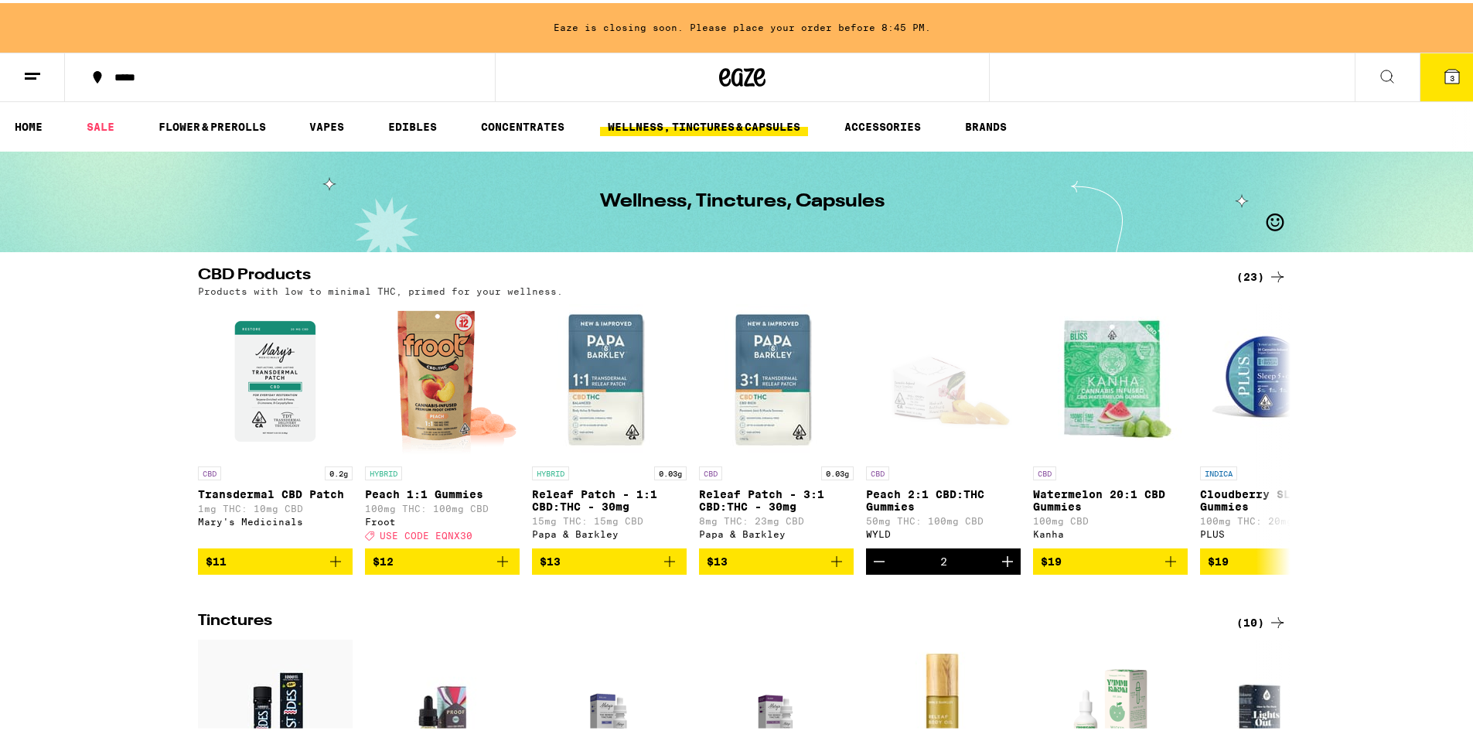
click at [1378, 72] on icon at bounding box center [1387, 73] width 19 height 19
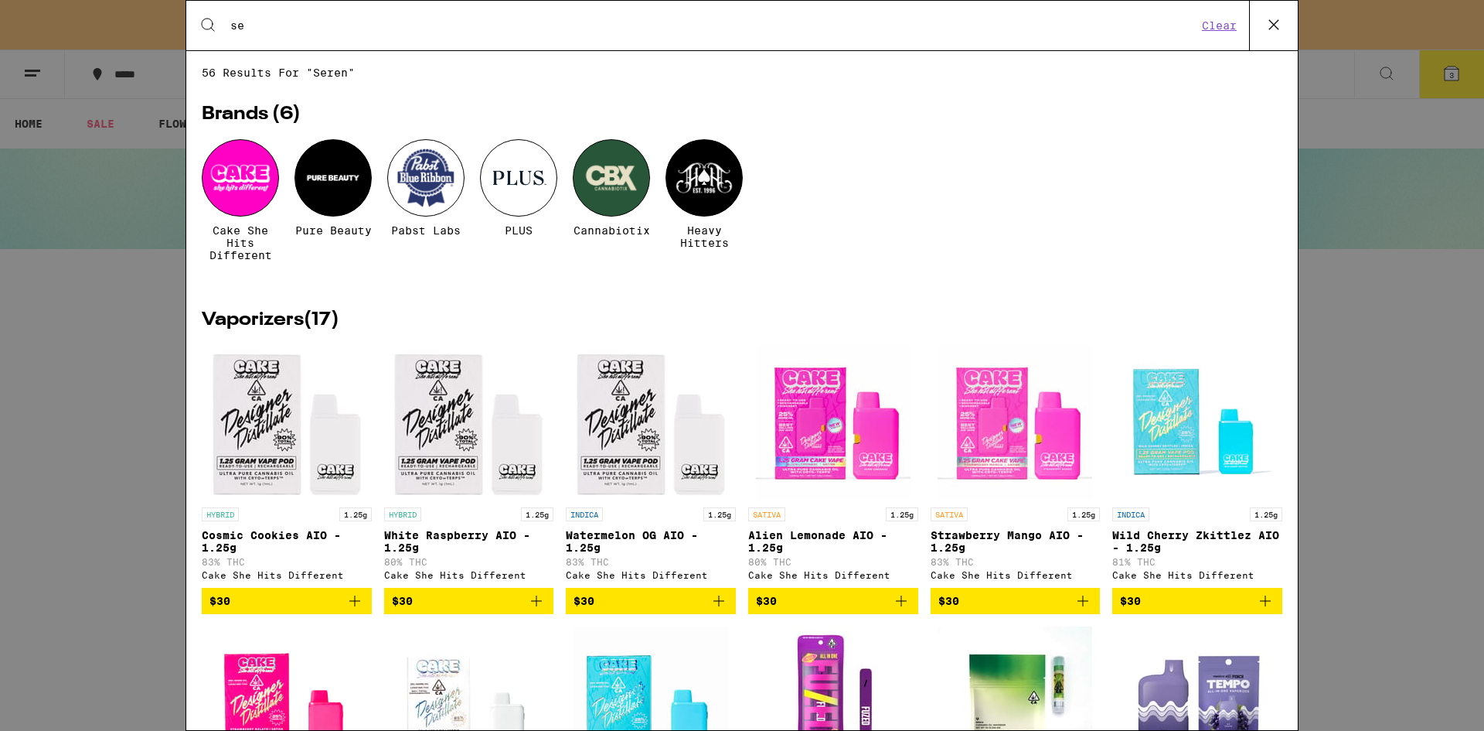
type input "s"
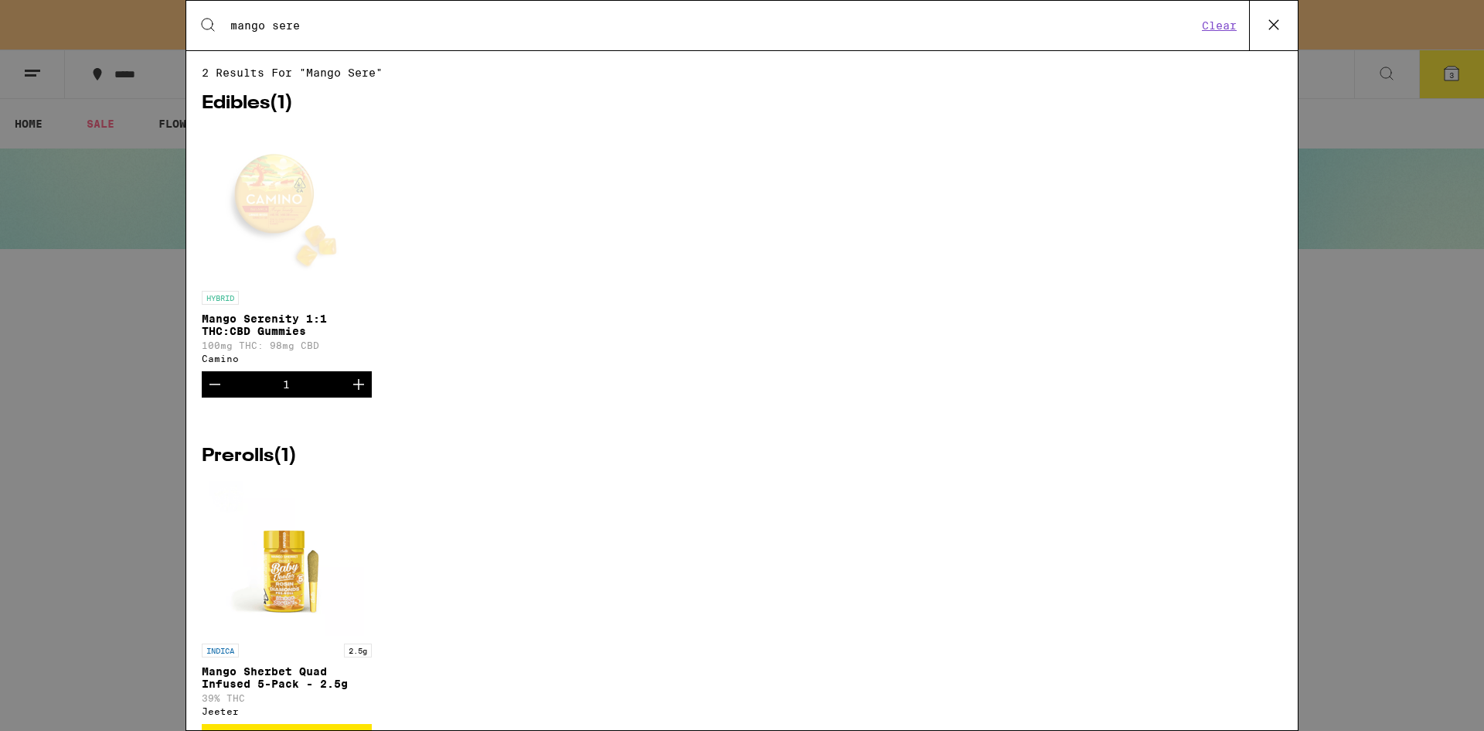
type input "mango sere"
click at [305, 216] on div "Open page for Mango Serenity 1:1 THC:CBD Gummies from Camino" at bounding box center [286, 205] width 155 height 155
